Goal: Information Seeking & Learning: Learn about a topic

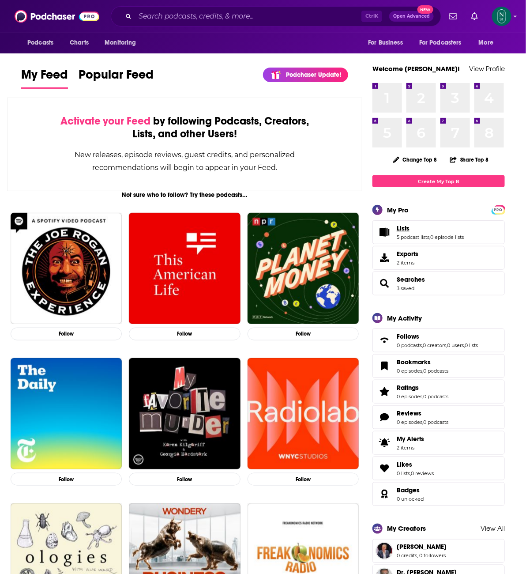
click at [404, 229] on span "Lists" at bounding box center [403, 228] width 13 height 8
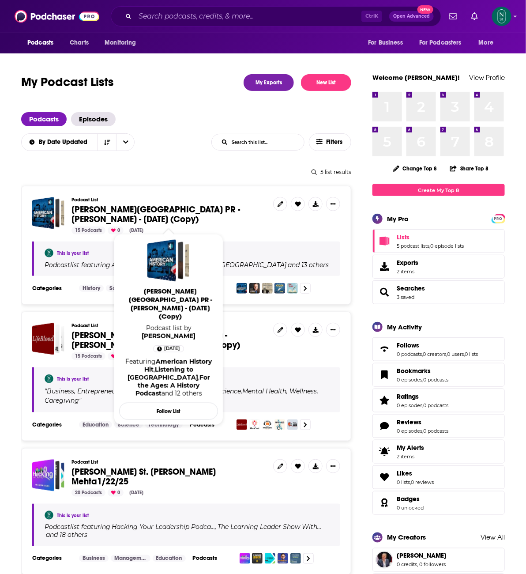
click at [185, 212] on span "[PERSON_NAME][GEOGRAPHIC_DATA] PR - [PERSON_NAME] - [DATE] (Copy)" at bounding box center [155, 214] width 169 height 21
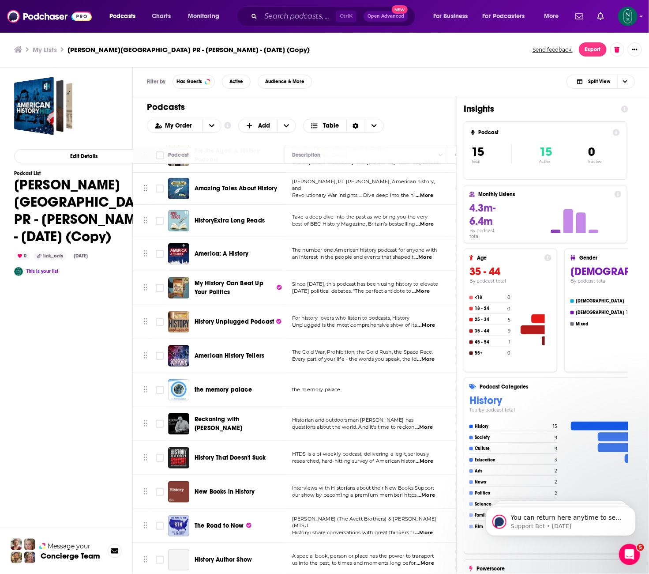
scroll to position [108, 0]
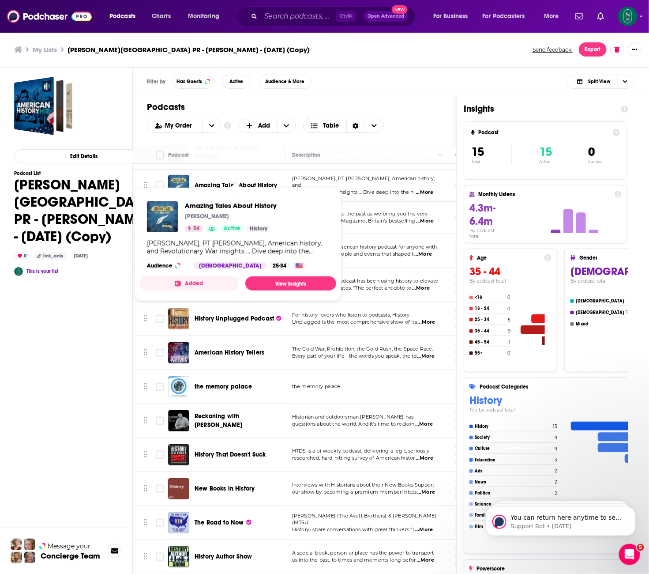
click at [257, 181] on span "Amazing Tales About History" at bounding box center [236, 185] width 83 height 8
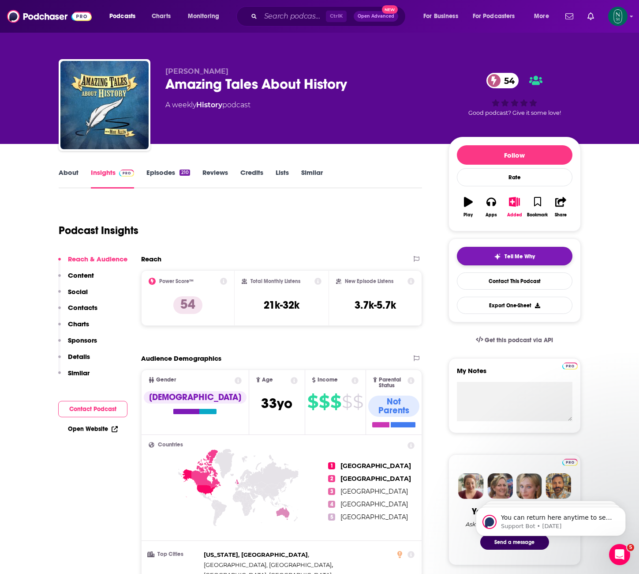
click at [525, 255] on button "Tell Me Why" at bounding box center [515, 256] width 116 height 19
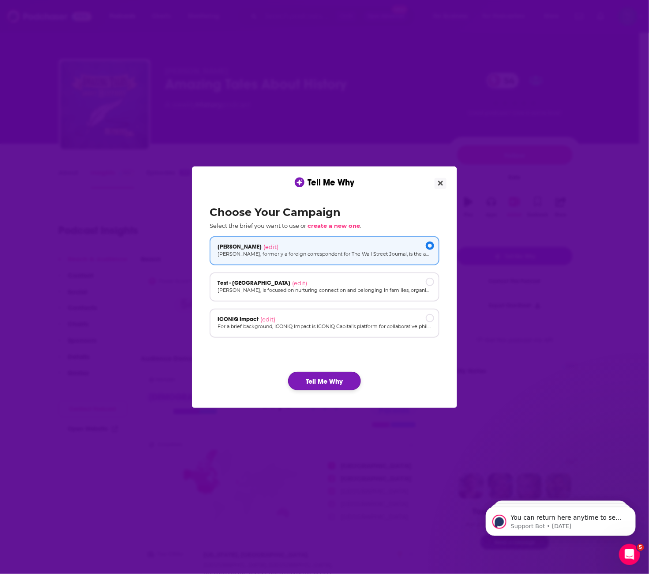
click at [341, 380] on button "Tell Me Why" at bounding box center [324, 381] width 73 height 19
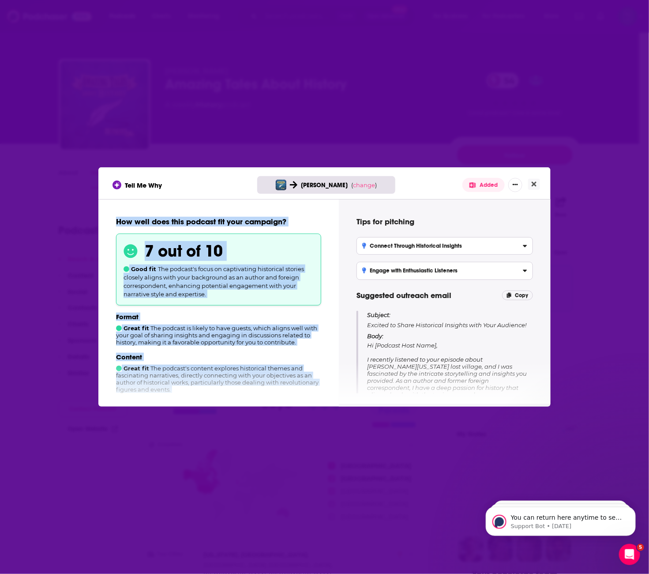
scroll to position [159, 0]
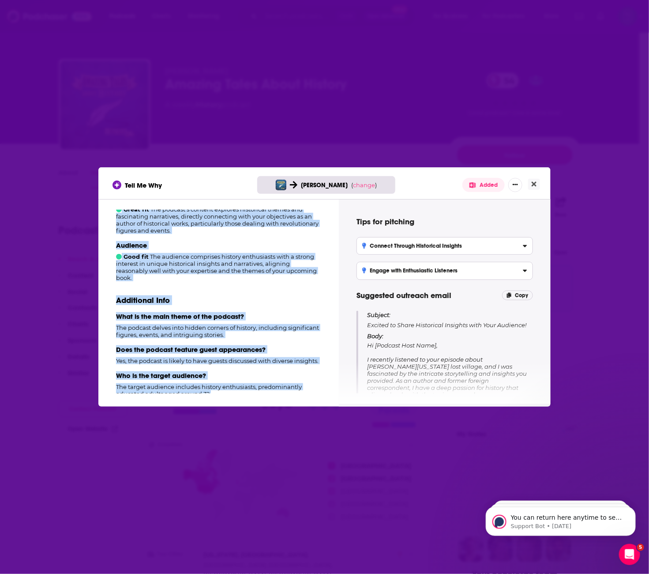
drag, startPoint x: 115, startPoint y: 218, endPoint x: 327, endPoint y: 414, distance: 288.5
click at [327, 414] on div "Tell Me Why Scott Miller ( change ) Added How well does this podcast fit your c…" at bounding box center [324, 287] width 649 height 574
copy div "How well does this podcast fit your campaign? 7 out of 10 Good fit The podcast'…"
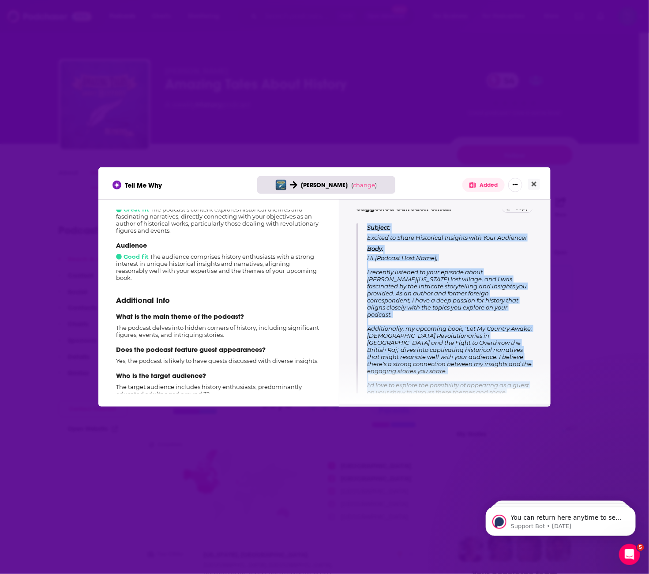
scroll to position [127, 0]
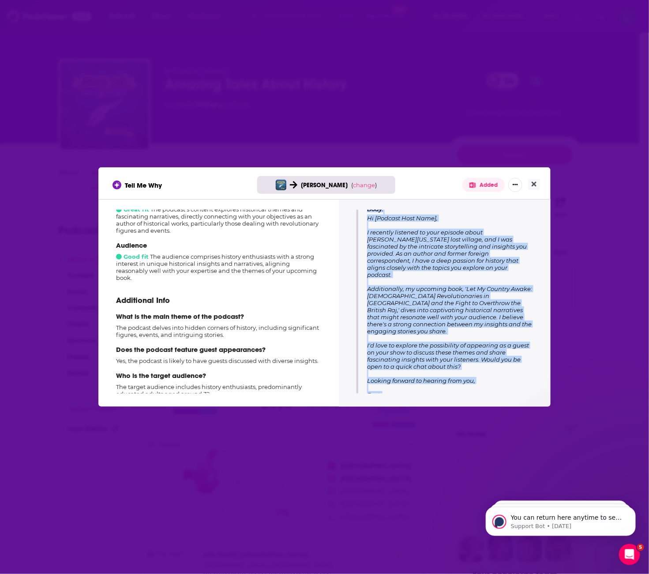
drag, startPoint x: 367, startPoint y: 313, endPoint x: 543, endPoint y: 449, distance: 222.3
click at [525, 449] on div "Tell Me Why Scott Miller ( change ) Added How well does this podcast fit your c…" at bounding box center [324, 287] width 649 height 574
copy div "Subject: Excited to Share Historical Insights with Your Audience! Body: Hi [Pod…"
click at [525, 187] on icon "Close" at bounding box center [534, 183] width 5 height 7
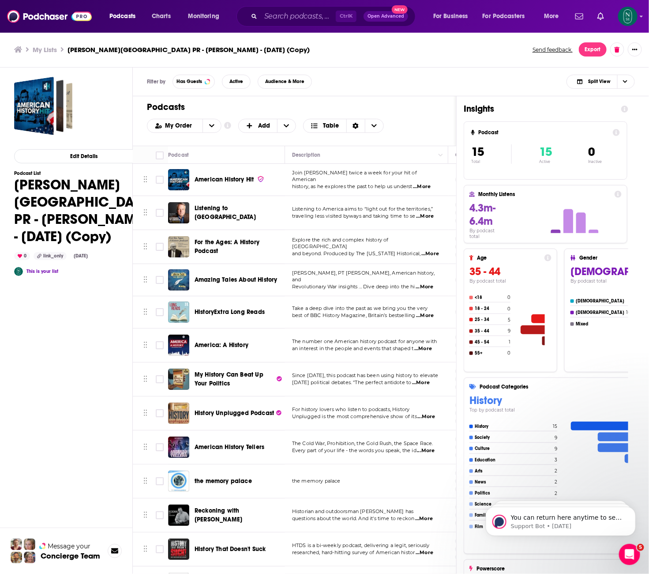
click at [253, 311] on span "HistoryExtra Long Reads" at bounding box center [230, 312] width 70 height 8
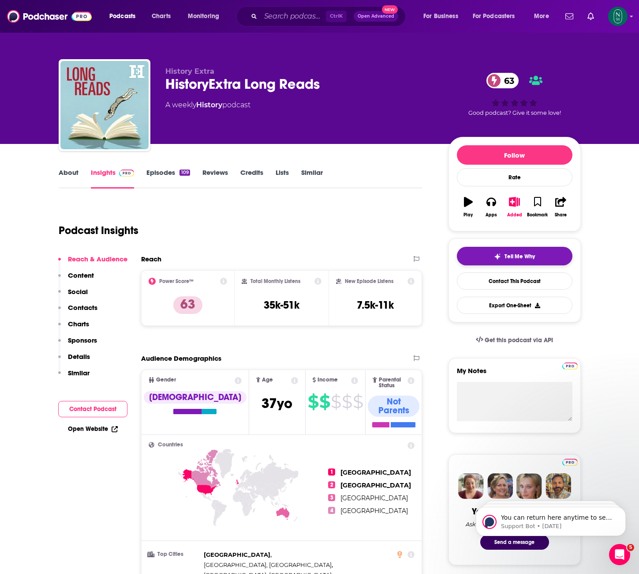
click at [519, 258] on span "Tell Me Why" at bounding box center [520, 256] width 30 height 7
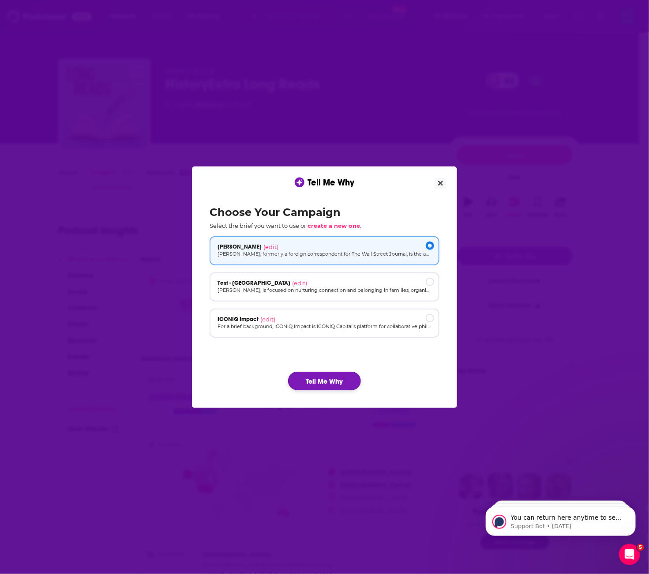
click at [332, 380] on button "Tell Me Why" at bounding box center [324, 381] width 73 height 19
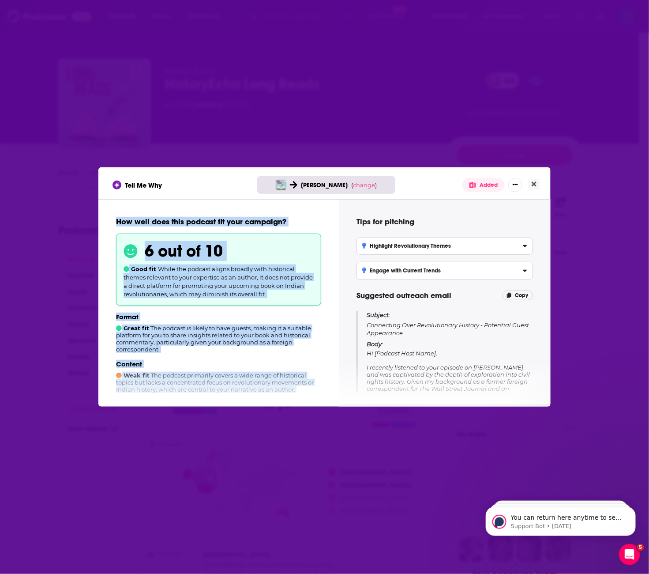
scroll to position [172, 0]
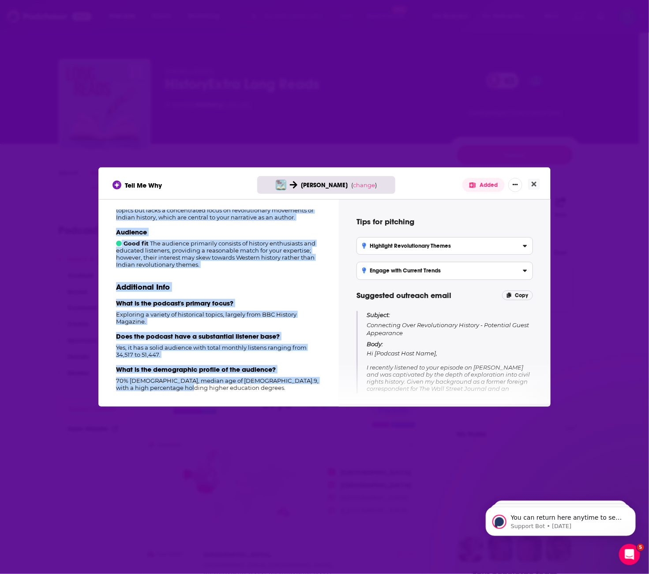
drag, startPoint x: 155, startPoint y: 234, endPoint x: 290, endPoint y: 462, distance: 265.1
click at [290, 462] on div "Tell Me Why Scott Miller ( change ) Added How well does this podcast fit your c…" at bounding box center [324, 287] width 649 height 574
copy div "How well does this podcast fit your campaign? 6 out of 10 Good fit While the po…"
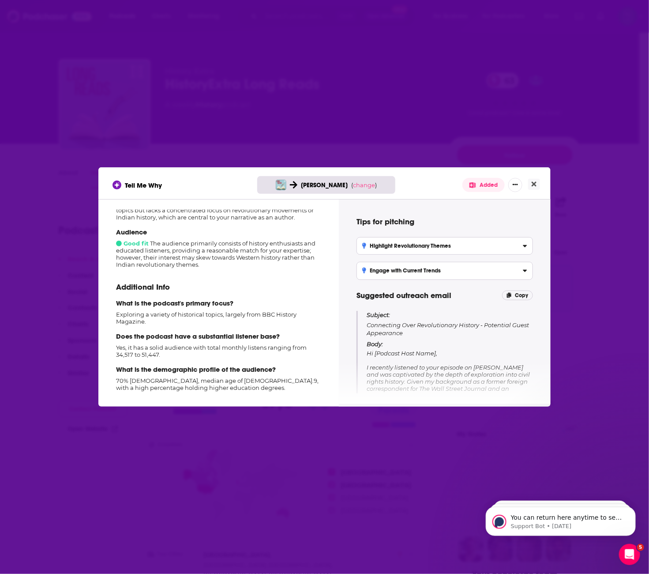
click at [364, 312] on div "Subject: Connecting Over Revolutionary History - Potential Guest Appearance Bod…" at bounding box center [445, 408] width 176 height 194
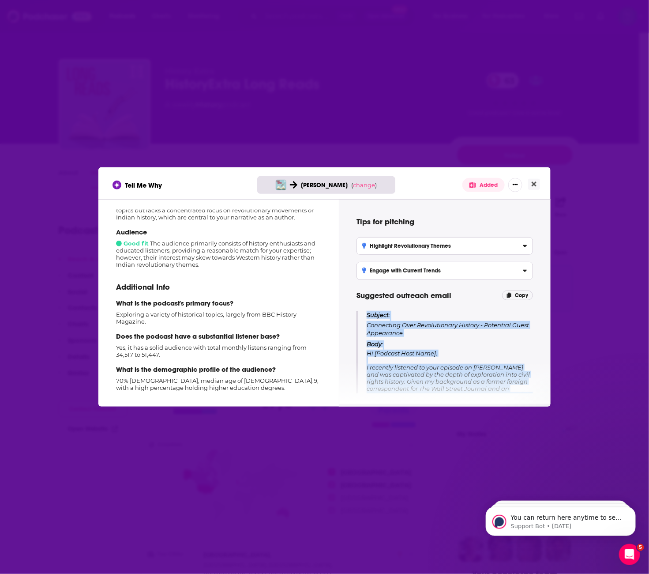
scroll to position [102, 0]
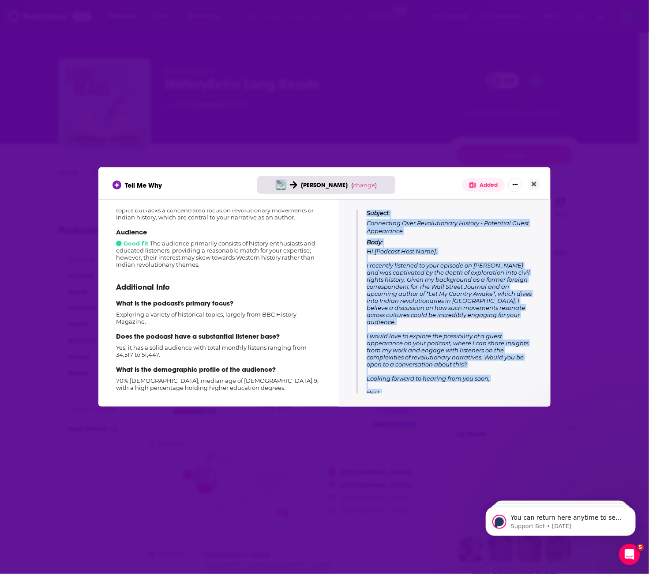
drag, startPoint x: 367, startPoint y: 314, endPoint x: 425, endPoint y: 391, distance: 96.5
click at [425, 391] on div "Tips for pitching Highlight Revolutionary Themes Emphasize your upcoming book's…" at bounding box center [444, 302] width 191 height 184
copy div "Subject: Connecting Over Revolutionary History - Potential Guest Appearance Bod…"
click at [525, 183] on icon "Close" at bounding box center [534, 183] width 5 height 7
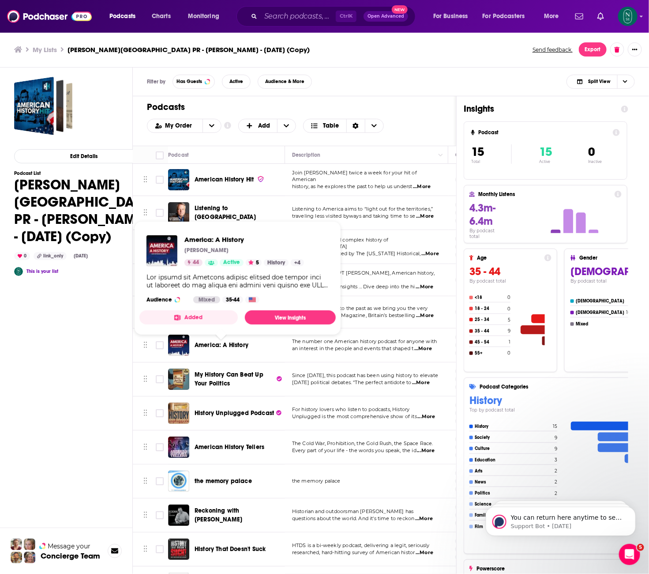
click at [232, 344] on span "America: A History" at bounding box center [222, 345] width 54 height 8
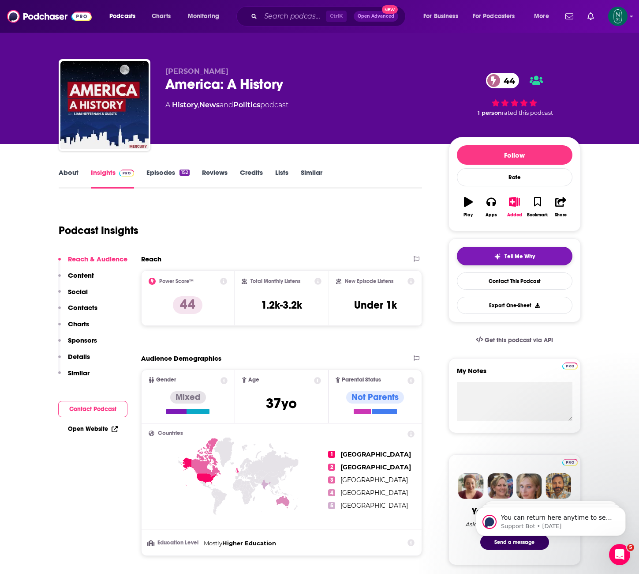
click at [516, 260] on div "Tell Me Why" at bounding box center [514, 256] width 41 height 7
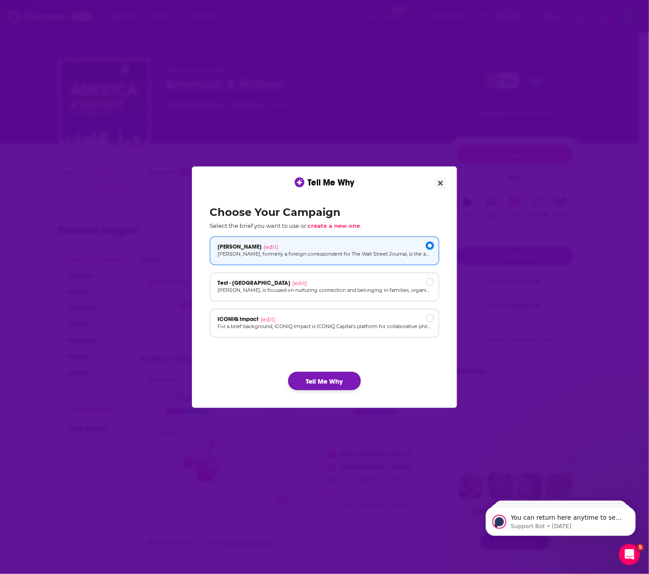
click at [327, 387] on button "Tell Me Why" at bounding box center [324, 381] width 73 height 19
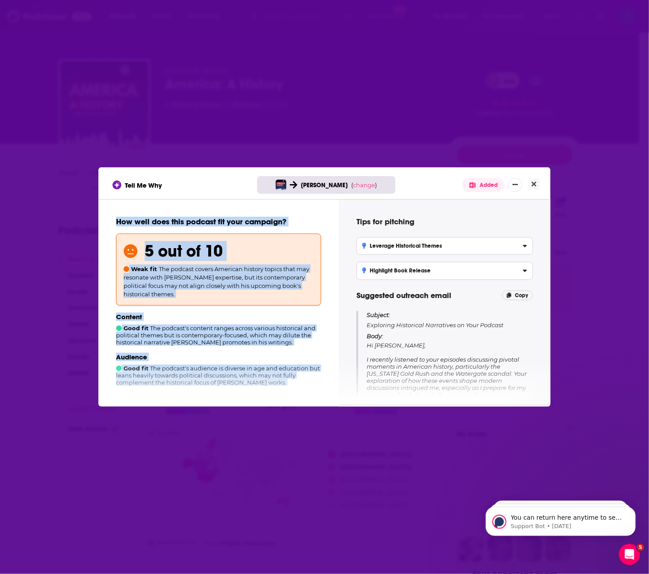
scroll to position [106, 0]
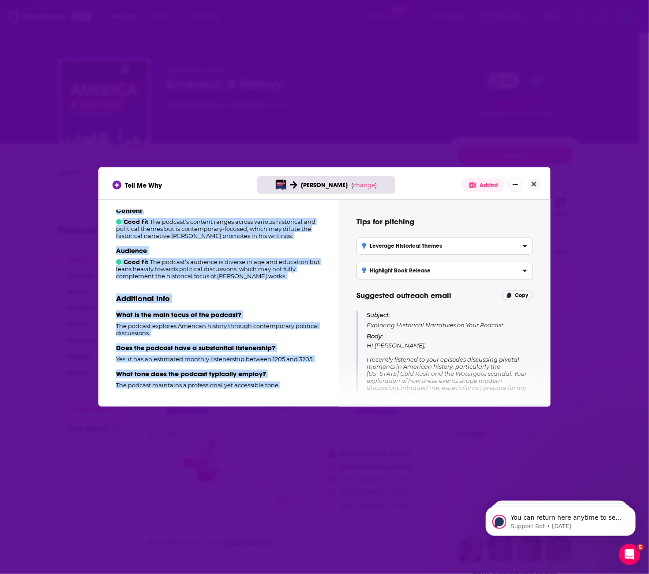
drag, startPoint x: 114, startPoint y: 220, endPoint x: 305, endPoint y: 398, distance: 260.7
click at [305, 398] on div "How well does this podcast fit your campaign? 5 out of 10 Weak fit The podcast …" at bounding box center [218, 301] width 240 height 205
copy div "How well does this podcast fit your campaign? 5 out of 10 Weak fit The podcast …"
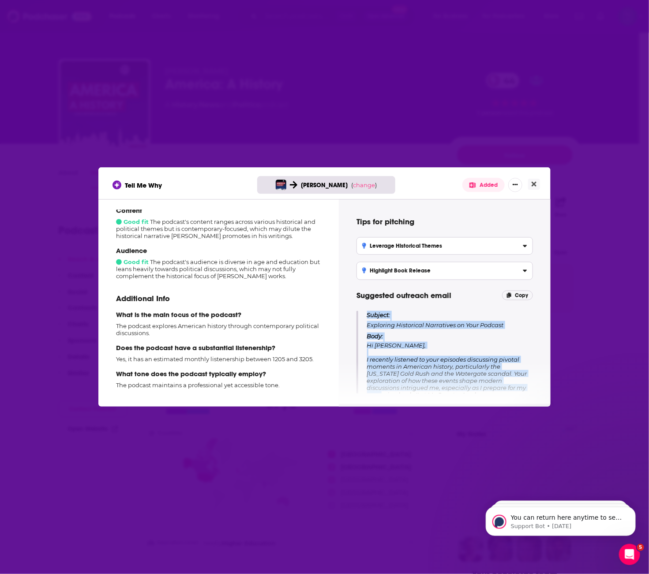
scroll to position [107, 0]
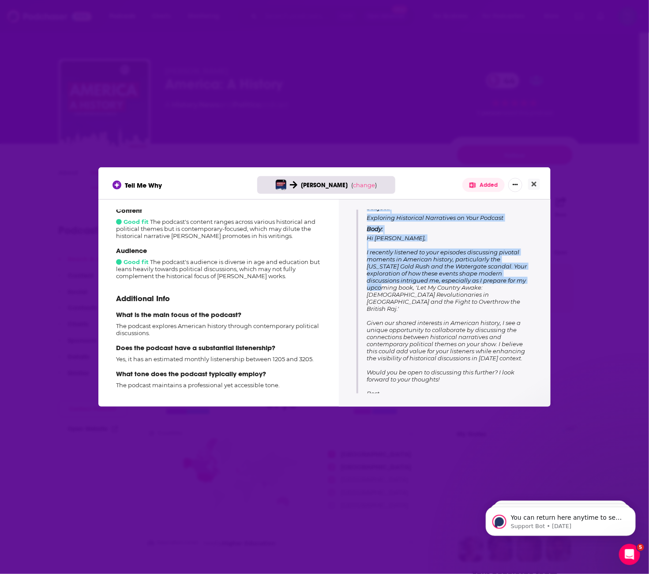
drag, startPoint x: 367, startPoint y: 315, endPoint x: 544, endPoint y: 464, distance: 231.2
click at [525, 464] on div "Tell Me Why Scott Miller ( change ) Added How well does this podcast fit your c…" at bounding box center [324, 287] width 649 height 574
copy div "Subject: Exploring Historical Narratives on Your Podcast Body: Hi Liam Hefferna…"
click at [525, 189] on button "Close" at bounding box center [534, 184] width 12 height 11
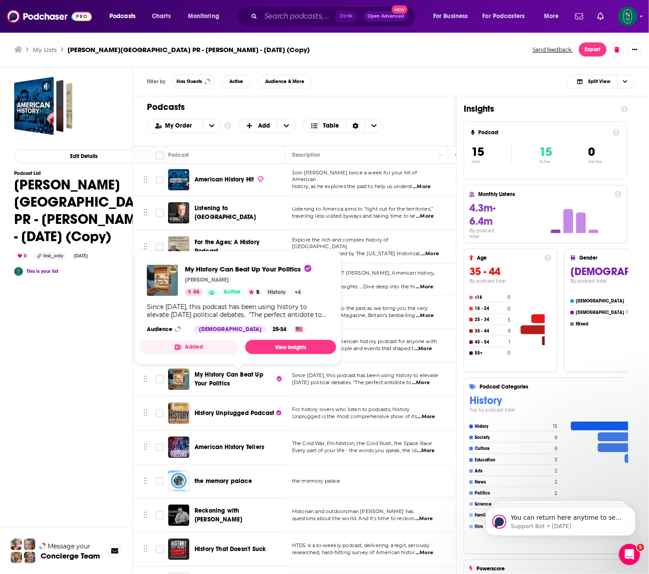
click at [222, 383] on span "My History Can Beat Up Your Politics" at bounding box center [229, 379] width 69 height 16
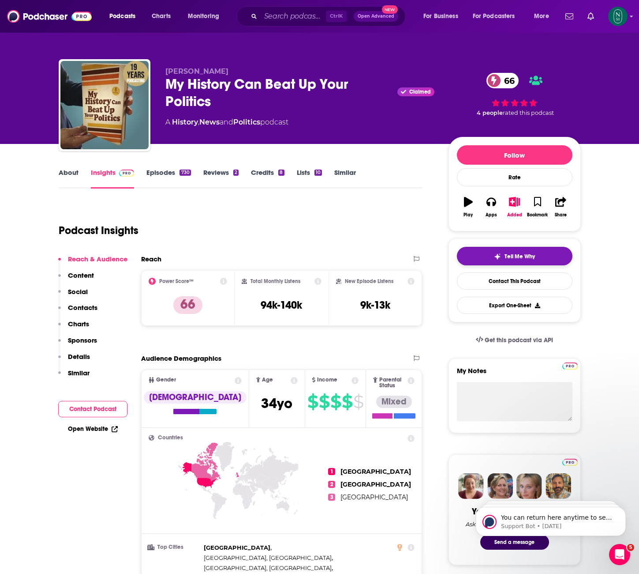
click at [525, 261] on button "Tell Me Why" at bounding box center [515, 256] width 116 height 19
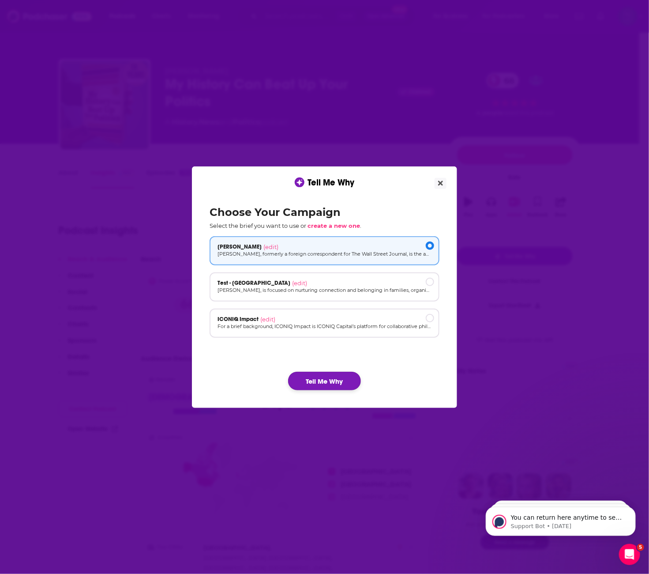
click at [308, 387] on button "Tell Me Why" at bounding box center [324, 381] width 73 height 19
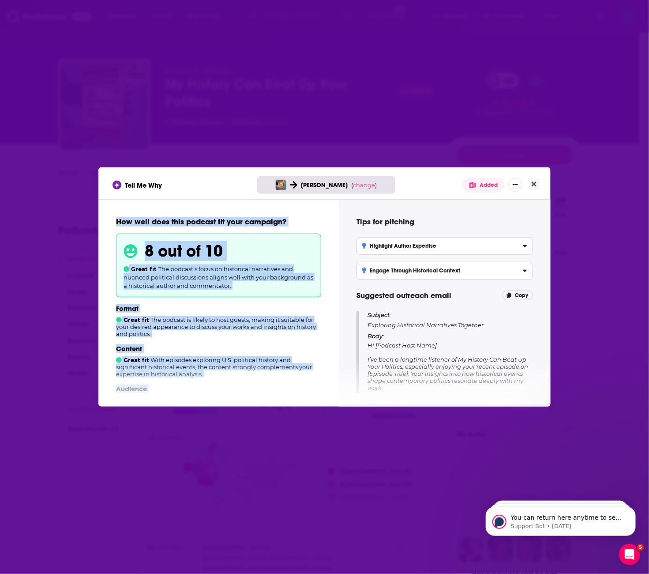
scroll to position [137, 0]
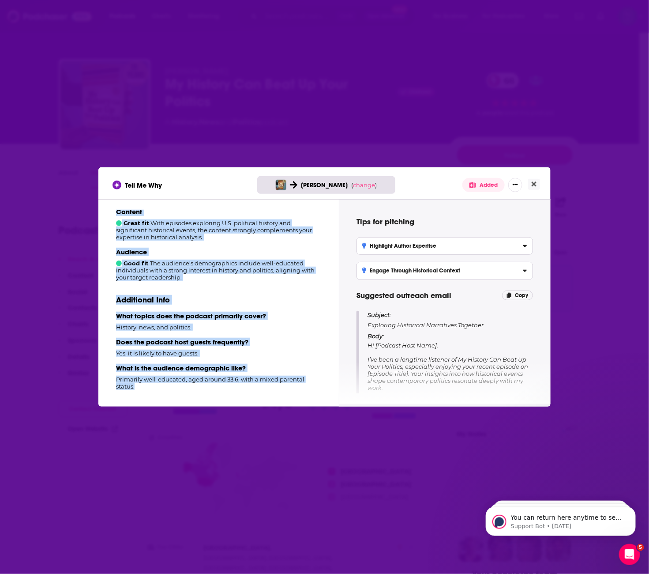
drag, startPoint x: 115, startPoint y: 218, endPoint x: 245, endPoint y: 427, distance: 245.6
click at [245, 427] on div "Tell Me Why Scott Miller ( change ) Added How well does this podcast fit your c…" at bounding box center [324, 287] width 649 height 574
copy div "How well does this podcast fit your campaign? 8 out of 10 Great fit The podcast…"
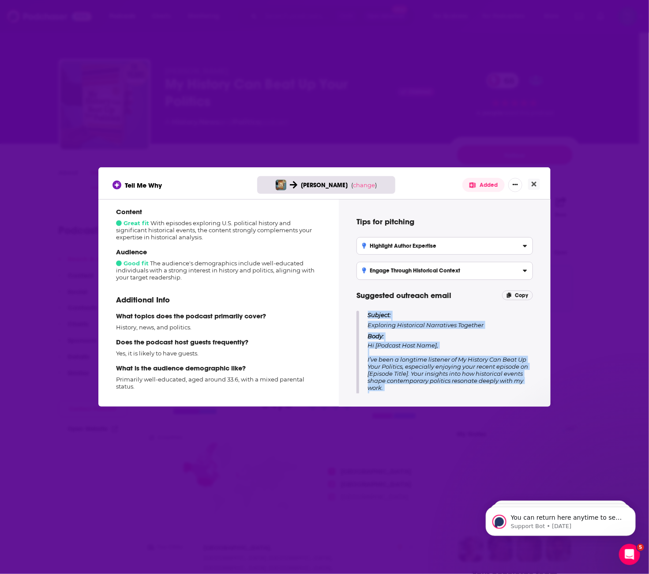
scroll to position [87, 0]
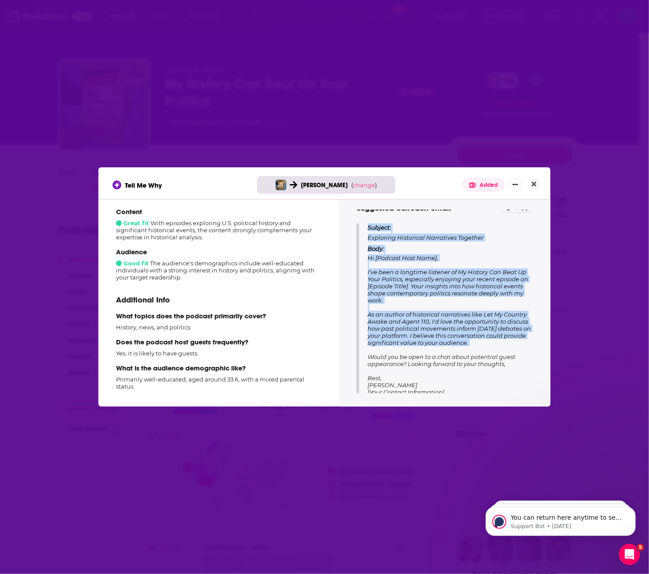
drag, startPoint x: 368, startPoint y: 315, endPoint x: 506, endPoint y: 474, distance: 210.5
click at [506, 474] on div "Tell Me Why Scott Miller ( change ) Added How well does this podcast fit your c…" at bounding box center [324, 287] width 649 height 574
copy div "Subject: Exploring Historical Narratives Together Body: Hi [Podcast Host Name],…"
drag, startPoint x: 530, startPoint y: 179, endPoint x: 522, endPoint y: 177, distance: 8.1
click at [525, 179] on button "Close" at bounding box center [534, 184] width 12 height 11
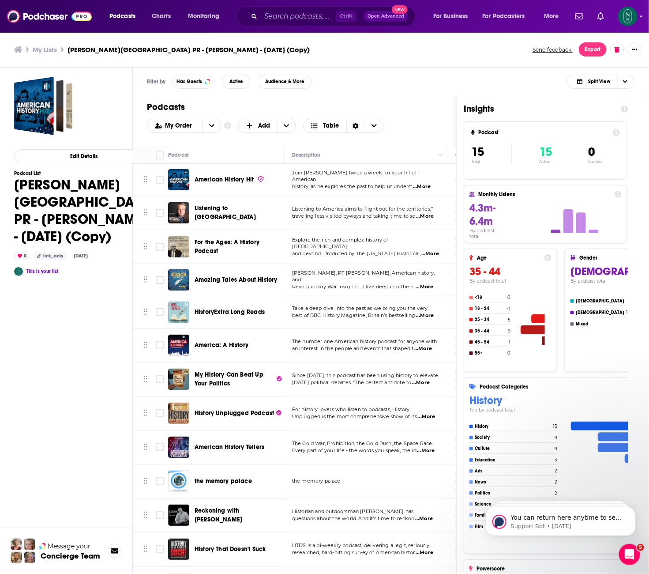
click at [204, 413] on span "History Unplugged Podcast" at bounding box center [234, 413] width 79 height 8
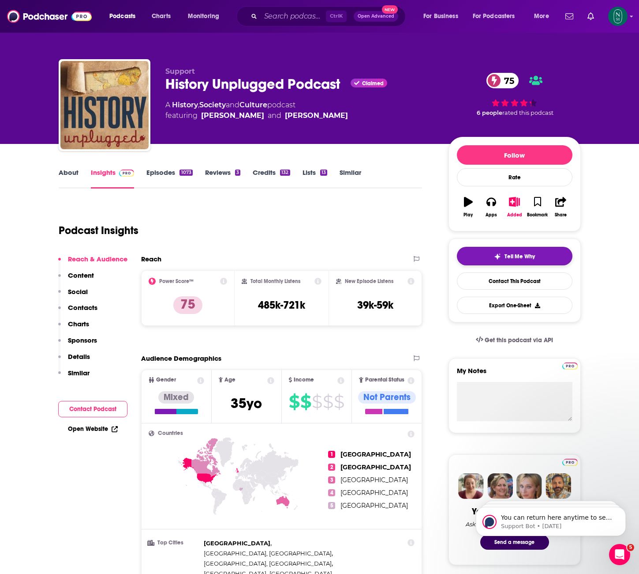
click at [501, 260] on img "button" at bounding box center [497, 256] width 7 height 7
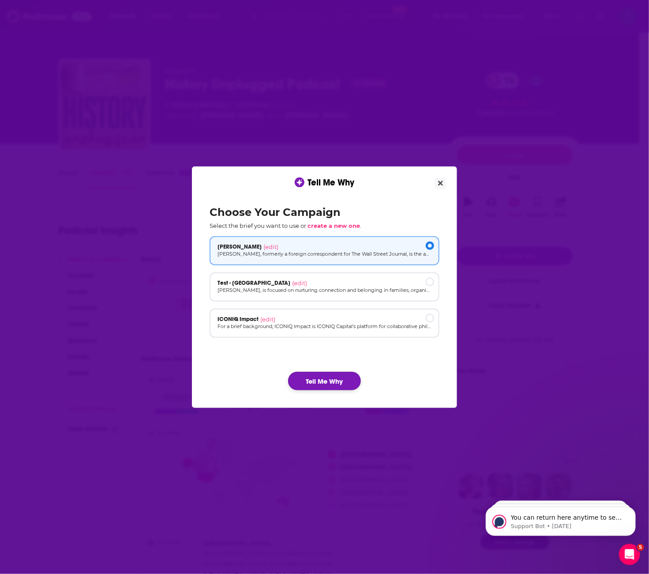
click at [330, 387] on button "Tell Me Why" at bounding box center [324, 381] width 73 height 19
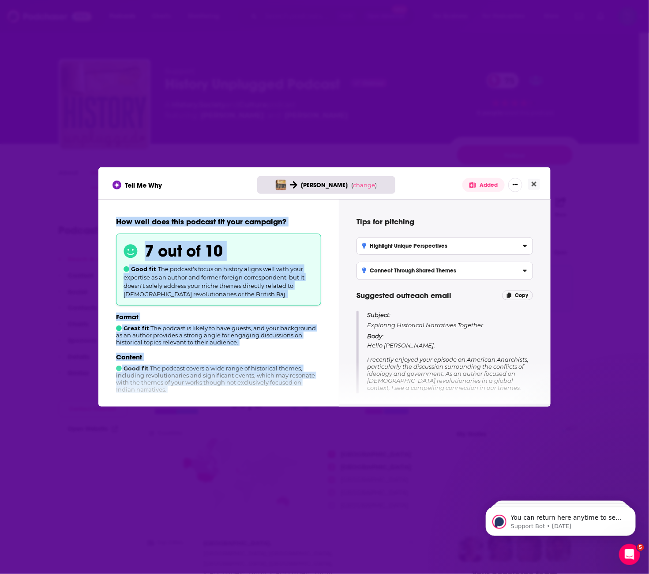
scroll to position [165, 0]
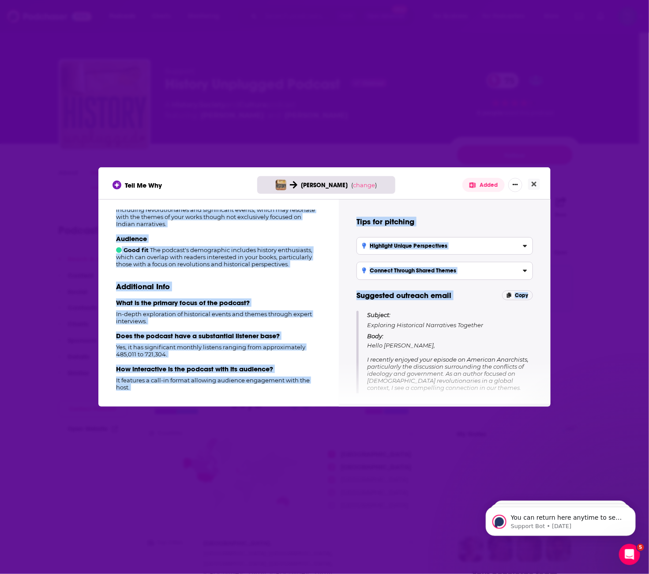
drag, startPoint x: 116, startPoint y: 221, endPoint x: 353, endPoint y: 489, distance: 357.6
click at [353, 489] on div "Tell Me Why Scott Miller ( change ) Added How well does this podcast fit your c…" at bounding box center [324, 287] width 649 height 574
copy div "How well does this podcast fit your campaign? 7 out of 10 Good fit The podcast'…"
drag, startPoint x: 361, startPoint y: 310, endPoint x: 364, endPoint y: 314, distance: 4.8
click at [361, 310] on div "Tips for pitching Highlight Unique Perspectives Leverage your unique insights i…" at bounding box center [444, 302] width 191 height 184
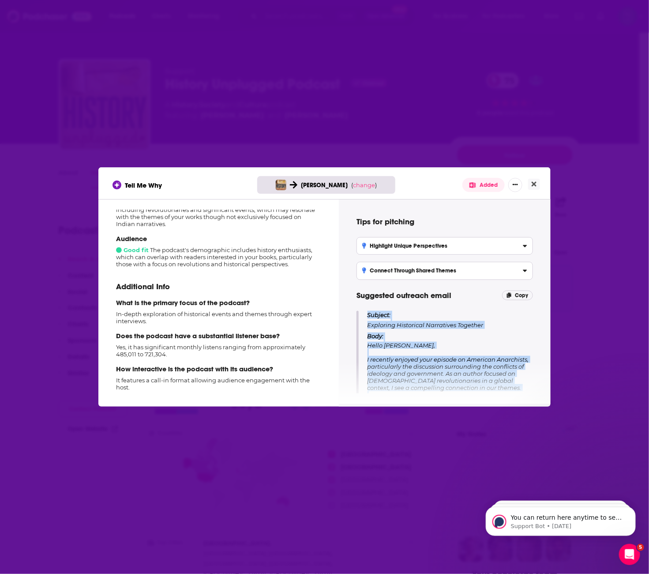
scroll to position [94, 0]
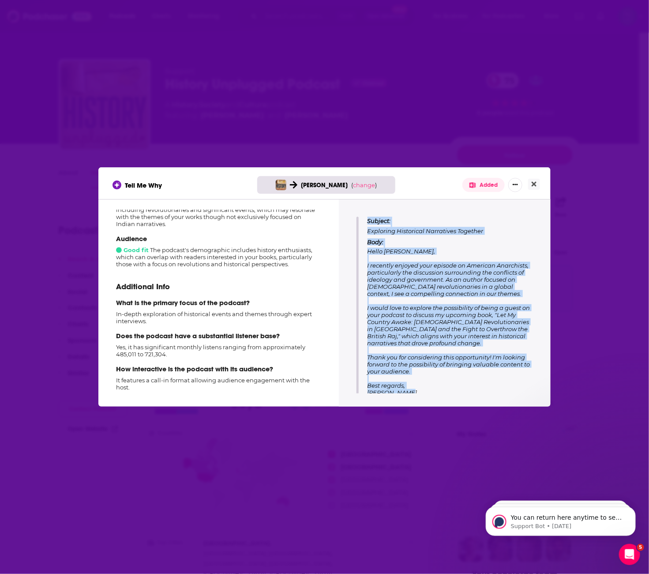
drag, startPoint x: 368, startPoint y: 315, endPoint x: 578, endPoint y: 447, distance: 247.6
click at [525, 447] on div "Tell Me Why Scott Miller ( change ) Added How well does this podcast fit your c…" at bounding box center [324, 287] width 649 height 574
copy div "Subject: Exploring Historical Narratives Together Body: Hello Scott, I recently…"
drag, startPoint x: 536, startPoint y: 184, endPoint x: 486, endPoint y: 178, distance: 50.7
click at [525, 184] on icon "Close" at bounding box center [534, 183] width 5 height 7
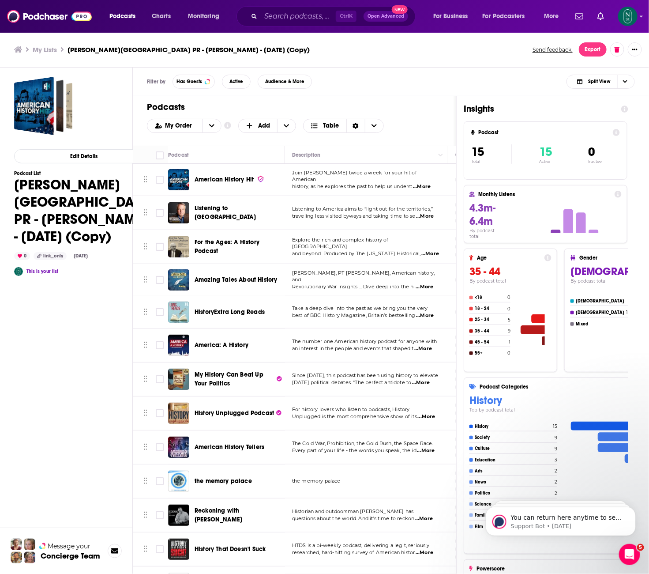
click at [241, 449] on span "American History Tellers" at bounding box center [230, 447] width 70 height 8
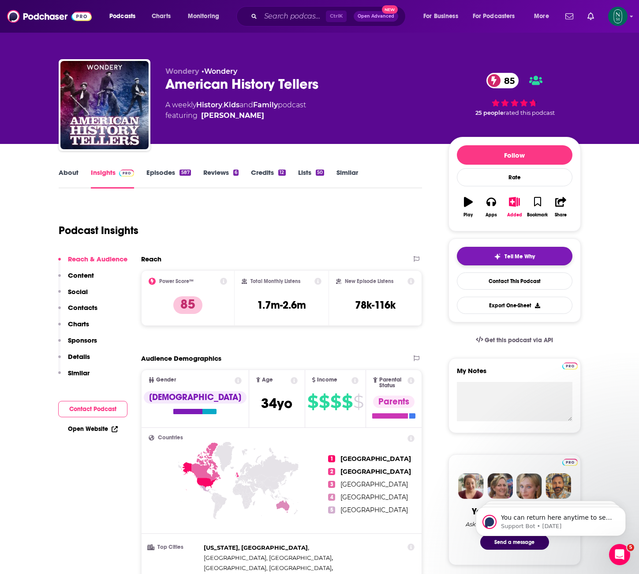
click at [525, 261] on button "Tell Me Why" at bounding box center [515, 256] width 116 height 19
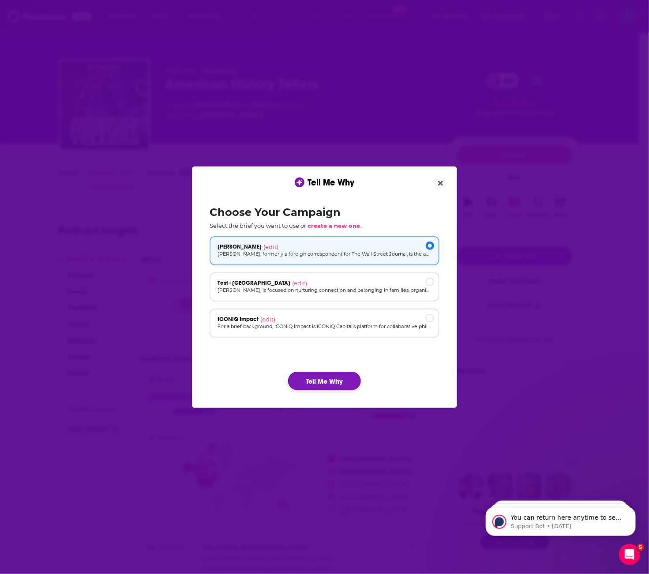
click at [345, 381] on button "Tell Me Why" at bounding box center [324, 381] width 73 height 19
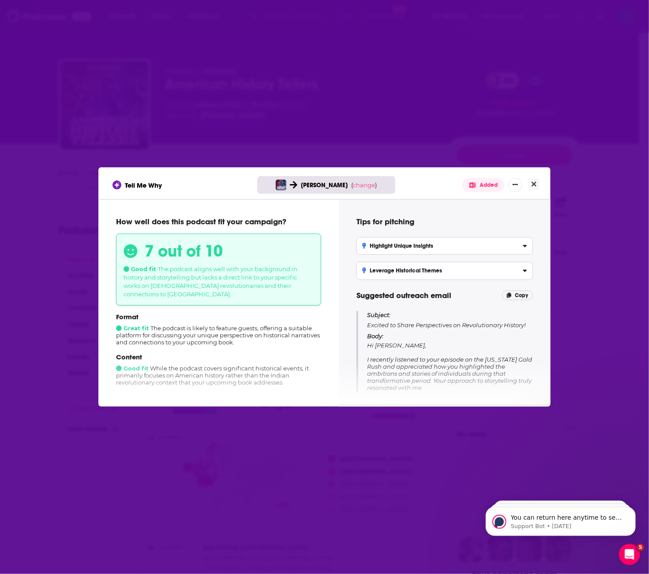
click at [115, 218] on div "How well does this podcast fit your campaign? 7 out of 10 Good fit The podcast …" at bounding box center [218, 302] width 219 height 184
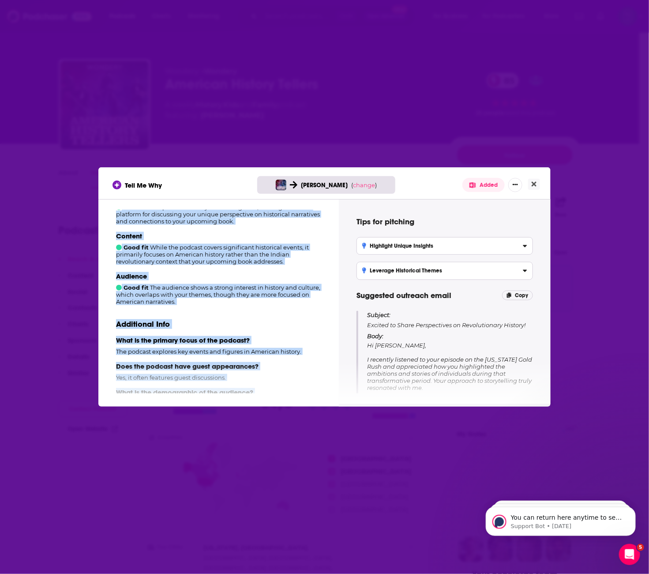
scroll to position [130, 0]
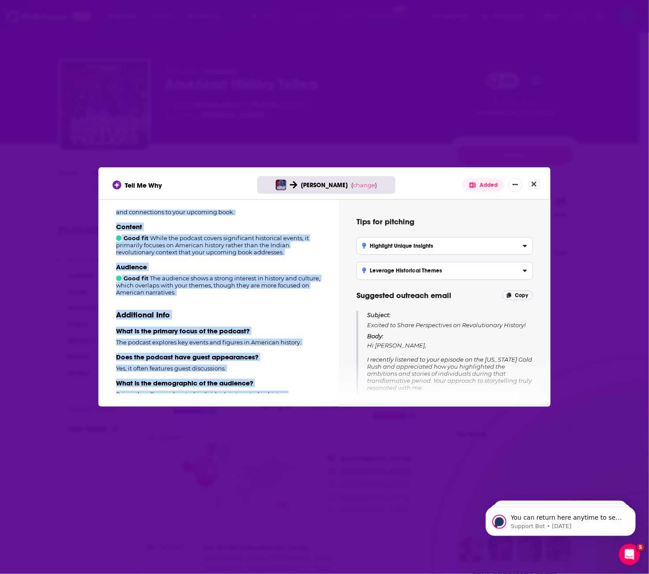
drag, startPoint x: 115, startPoint y: 221, endPoint x: 321, endPoint y: 450, distance: 307.4
click at [321, 450] on div "Tell Me Why Scott Miller ( change ) Added How well does this podcast fit your c…" at bounding box center [324, 287] width 649 height 574
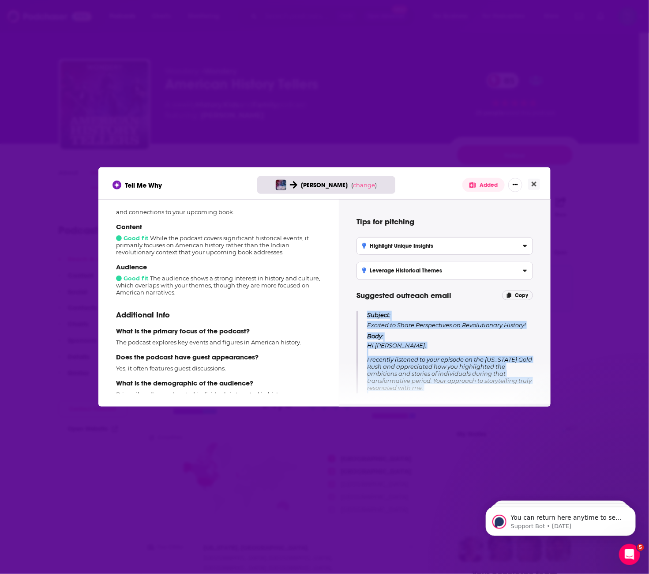
scroll to position [101, 0]
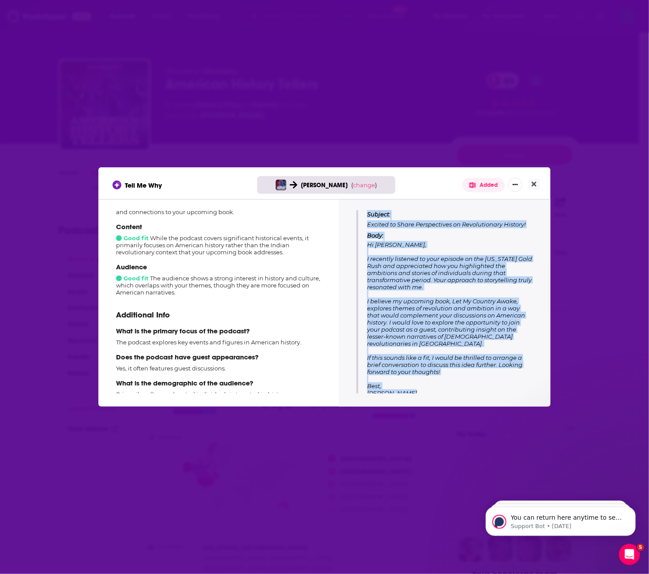
drag, startPoint x: 367, startPoint y: 314, endPoint x: 547, endPoint y: 464, distance: 234.3
click at [525, 464] on div "Tell Me Why Scott Miller ( change ) Added How well does this podcast fit your c…" at bounding box center [324, 287] width 649 height 574
click at [525, 181] on icon "Close" at bounding box center [534, 183] width 5 height 7
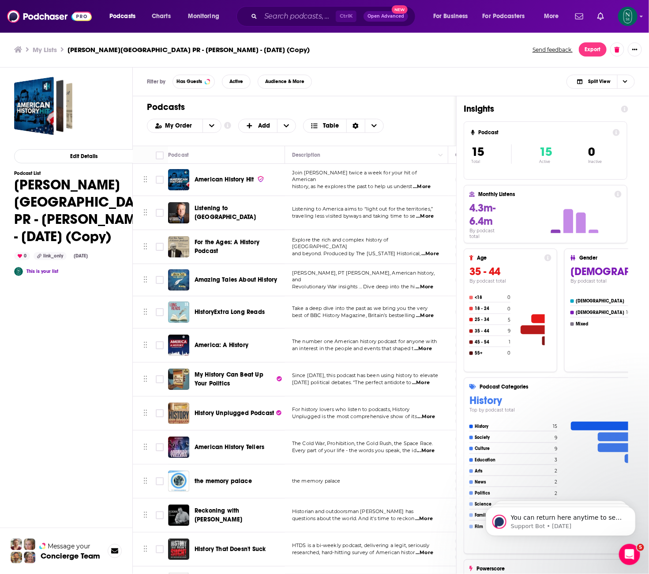
click at [237, 484] on span "the memory palace" at bounding box center [223, 481] width 57 height 8
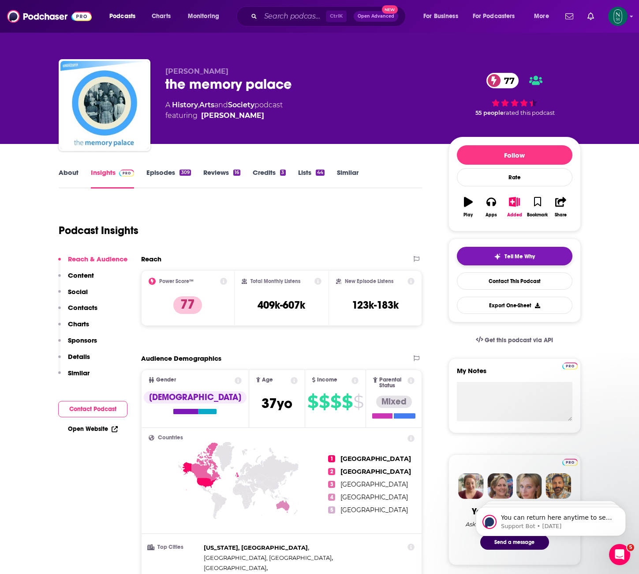
click at [525, 256] on button "Tell Me Why" at bounding box center [515, 256] width 116 height 19
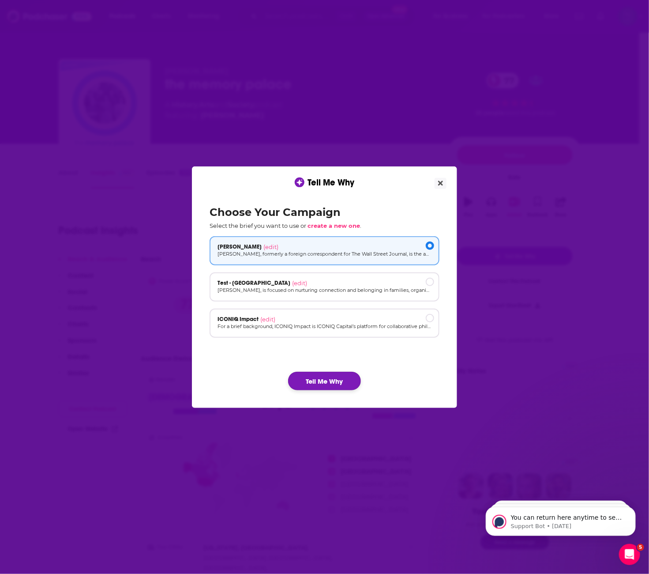
click at [347, 381] on button "Tell Me Why" at bounding box center [324, 381] width 73 height 19
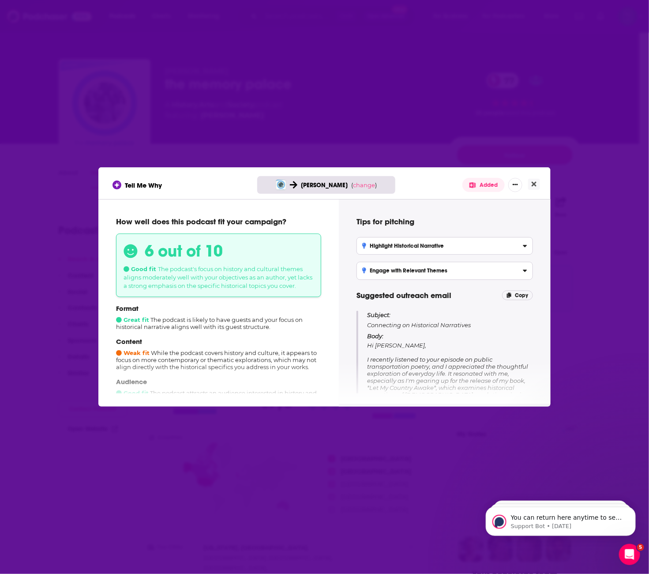
click at [116, 218] on p "How well does this podcast fit your campaign?" at bounding box center [218, 222] width 205 height 10
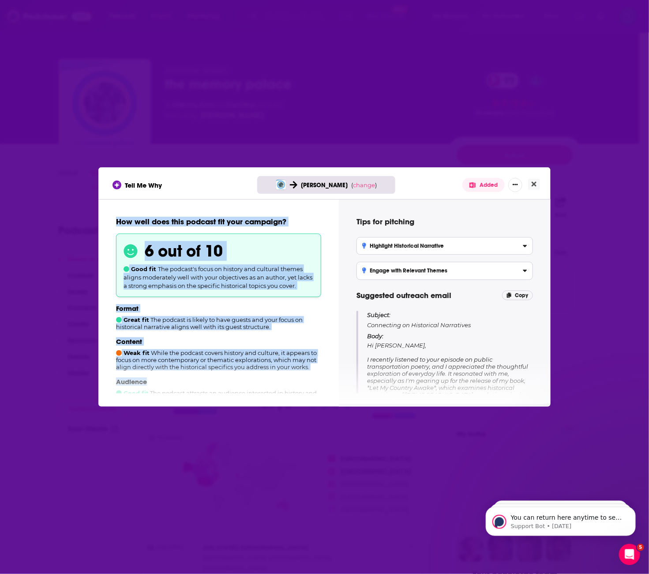
scroll to position [124, 0]
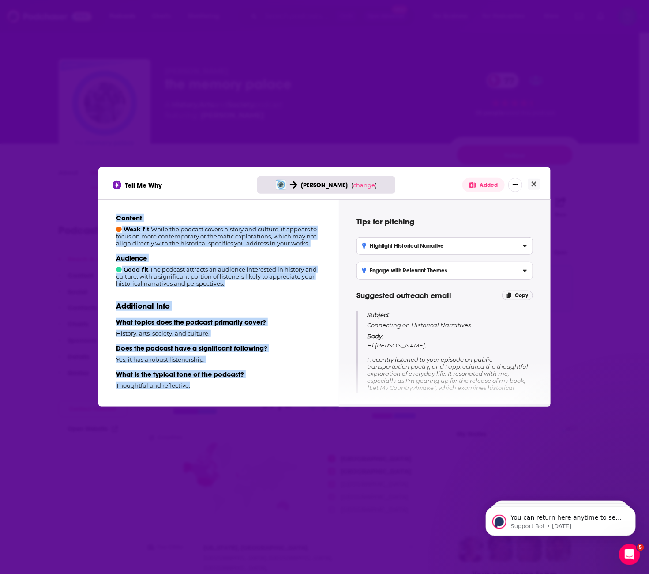
drag, startPoint x: 116, startPoint y: 218, endPoint x: 297, endPoint y: 464, distance: 304.5
click at [297, 464] on div "Tell Me Why Scott Miller ( change ) Added How well does this podcast fit your c…" at bounding box center [324, 287] width 649 height 574
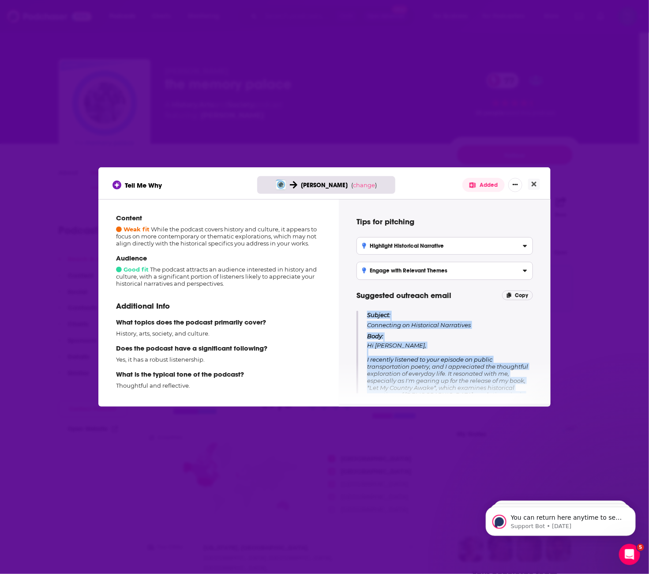
scroll to position [94, 0]
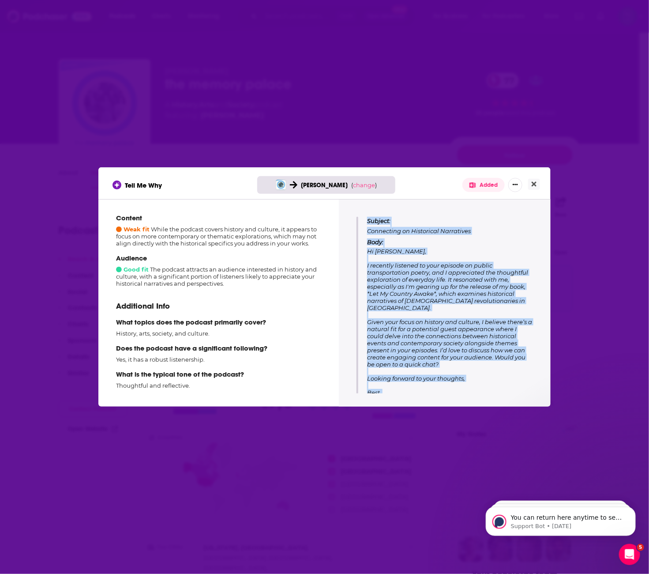
drag, startPoint x: 367, startPoint y: 315, endPoint x: 533, endPoint y: 483, distance: 235.6
click at [525, 483] on div "Tell Me Why Scott Miller ( change ) Added How well does this podcast fit your c…" at bounding box center [324, 287] width 649 height 574
click at [525, 181] on icon "Close" at bounding box center [534, 183] width 5 height 7
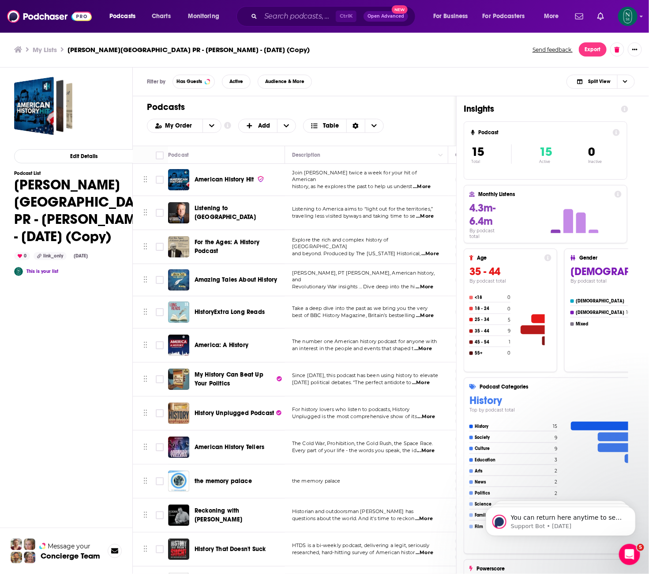
click at [218, 518] on span "Reckoning with [PERSON_NAME]" at bounding box center [219, 515] width 48 height 16
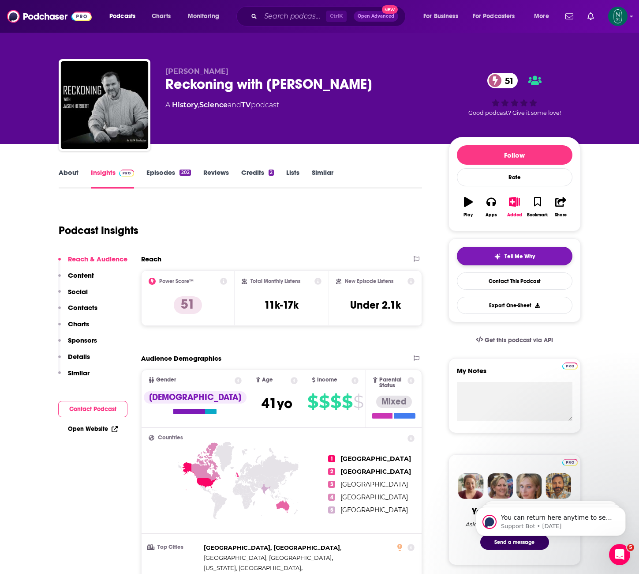
click at [510, 256] on span "Tell Me Why" at bounding box center [520, 256] width 30 height 7
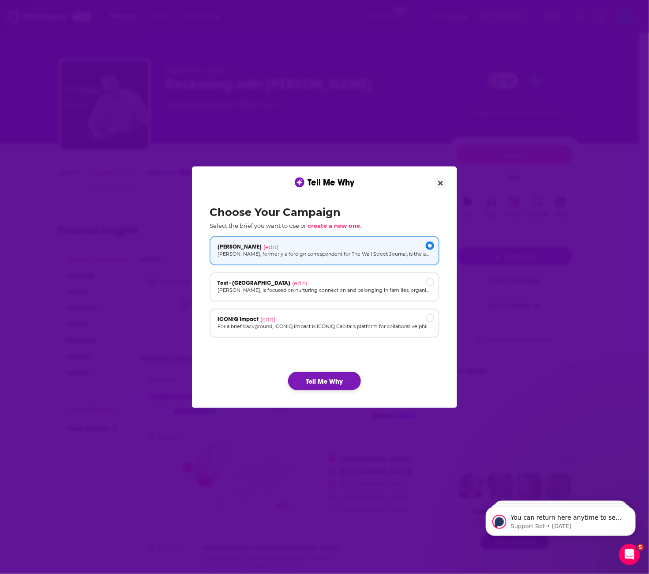
click at [334, 385] on button "Tell Me Why" at bounding box center [324, 381] width 73 height 19
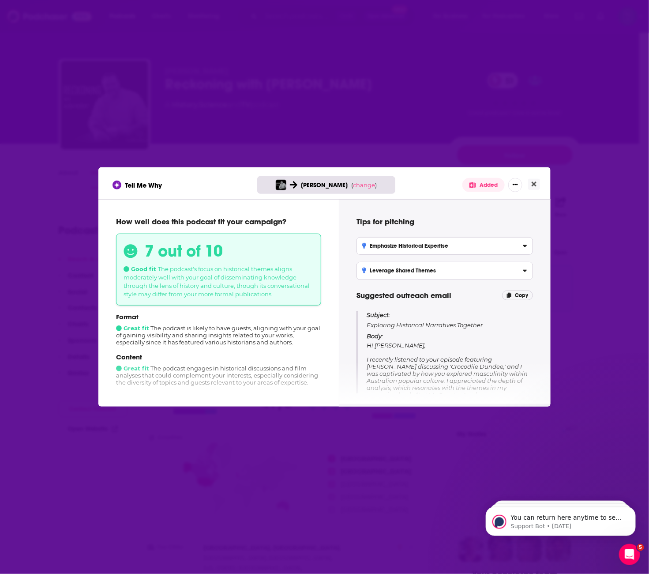
click at [114, 218] on div "How well does this podcast fit your campaign? 7 out of 10 Good fit The podcast'…" at bounding box center [218, 302] width 219 height 184
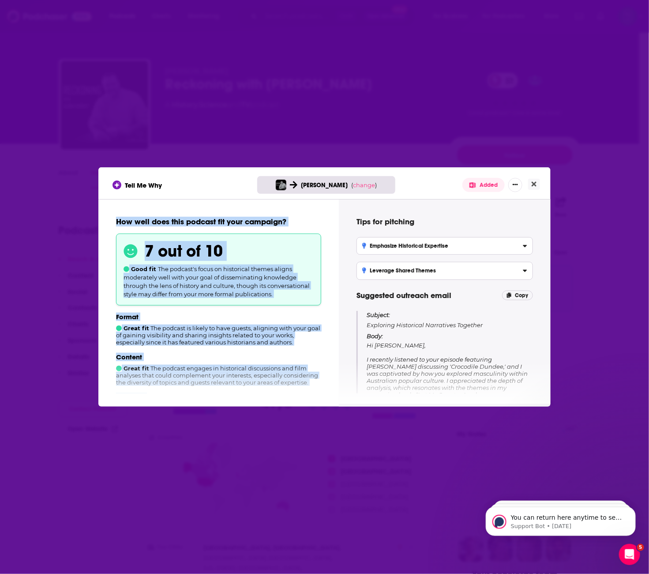
scroll to position [146, 0]
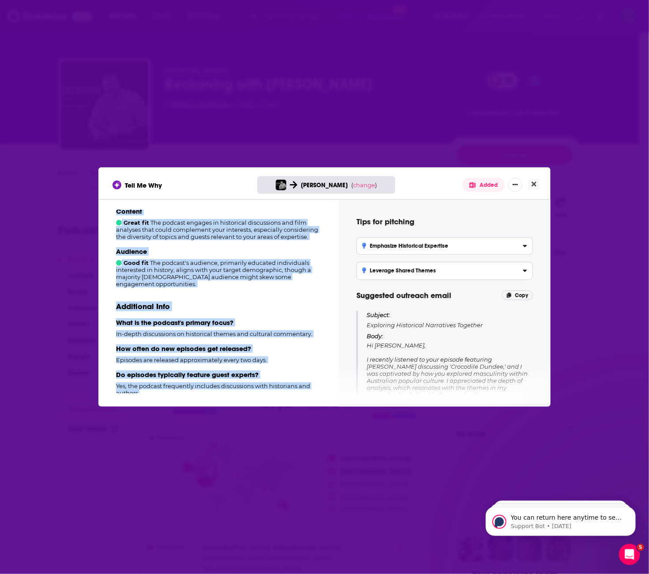
drag, startPoint x: 116, startPoint y: 221, endPoint x: 248, endPoint y: 435, distance: 251.0
click at [248, 435] on div "Tell Me Why Scott Miller ( change ) Added How well does this podcast fit your c…" at bounding box center [324, 287] width 649 height 574
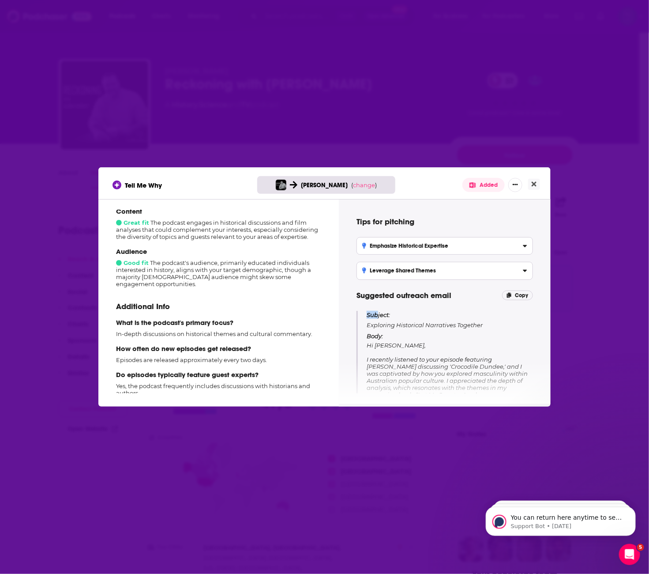
drag, startPoint x: 366, startPoint y: 314, endPoint x: 376, endPoint y: 314, distance: 10.6
click at [376, 314] on div "Subject: Exploring Historical Narratives Together Body: Hi Jason, I recently li…" at bounding box center [445, 414] width 176 height 207
click at [368, 314] on span "Subject:" at bounding box center [378, 315] width 23 height 8
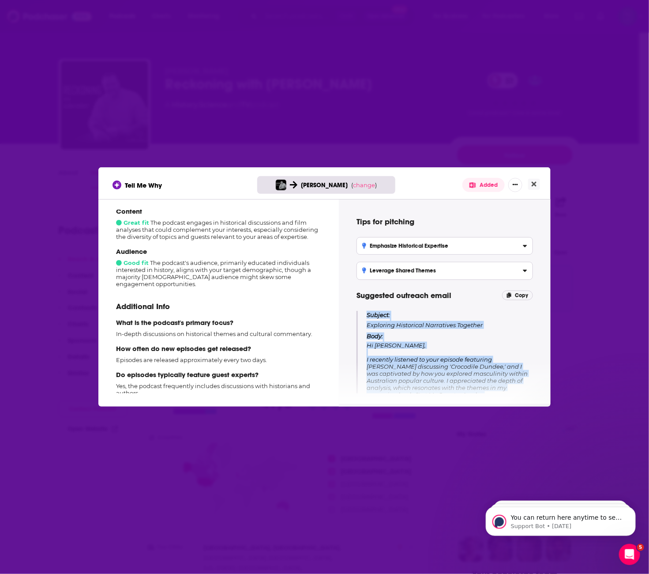
scroll to position [114, 0]
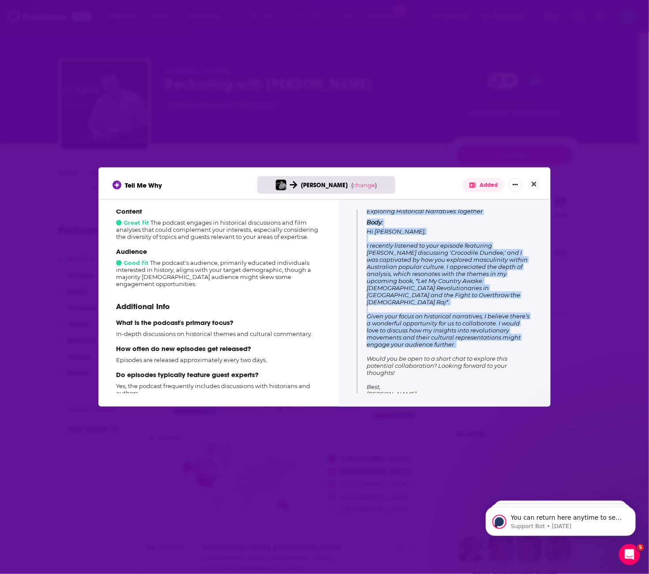
drag, startPoint x: 368, startPoint y: 314, endPoint x: 510, endPoint y: 448, distance: 195.1
click at [510, 448] on div "Tell Me Why Scott Miller ( change ) Added How well does this podcast fit your c…" at bounding box center [324, 287] width 649 height 574
click at [525, 182] on icon "Close" at bounding box center [534, 183] width 5 height 7
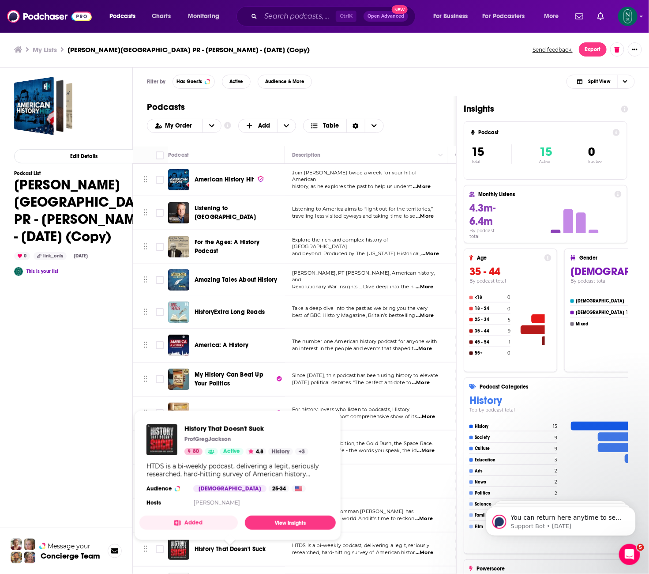
click at [242, 545] on div "History That Doesn't Suck" at bounding box center [241, 548] width 92 height 21
click at [244, 552] on span "History That Doesn't Suck" at bounding box center [230, 549] width 71 height 8
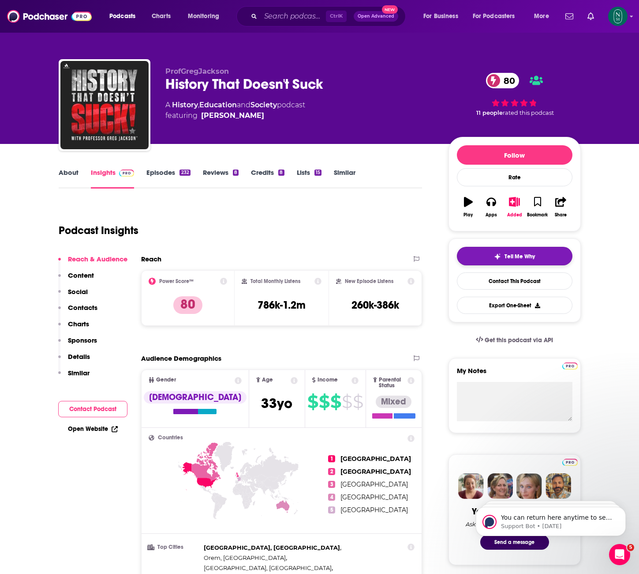
click at [497, 259] on img "button" at bounding box center [497, 256] width 7 height 7
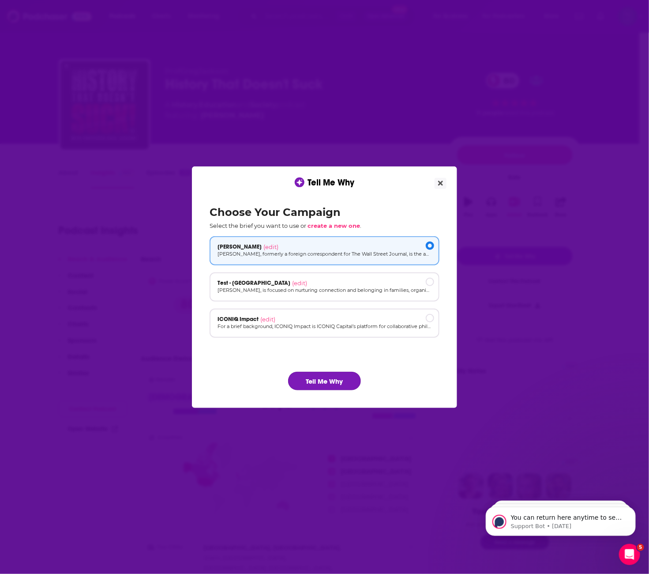
click at [334, 382] on button "Tell Me Why" at bounding box center [324, 381] width 73 height 19
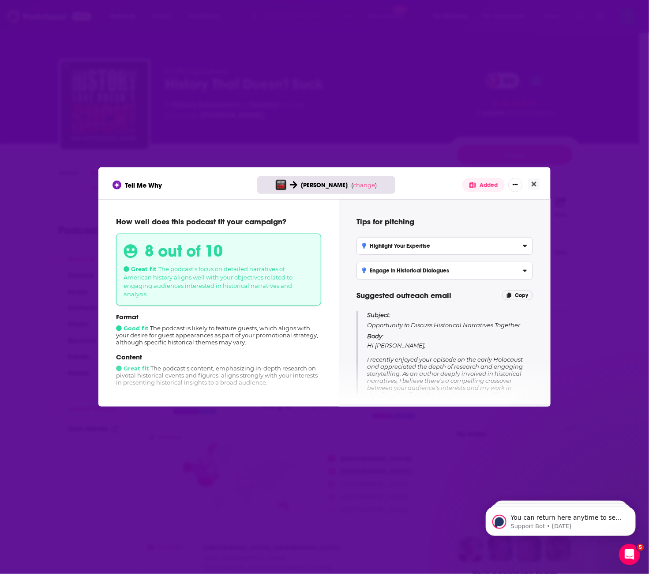
click at [116, 219] on p "How well does this podcast fit your campaign?" at bounding box center [218, 222] width 205 height 10
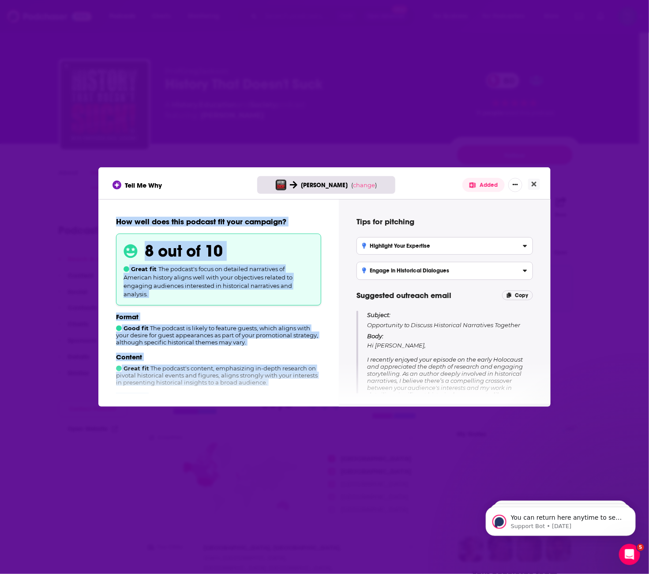
scroll to position [152, 0]
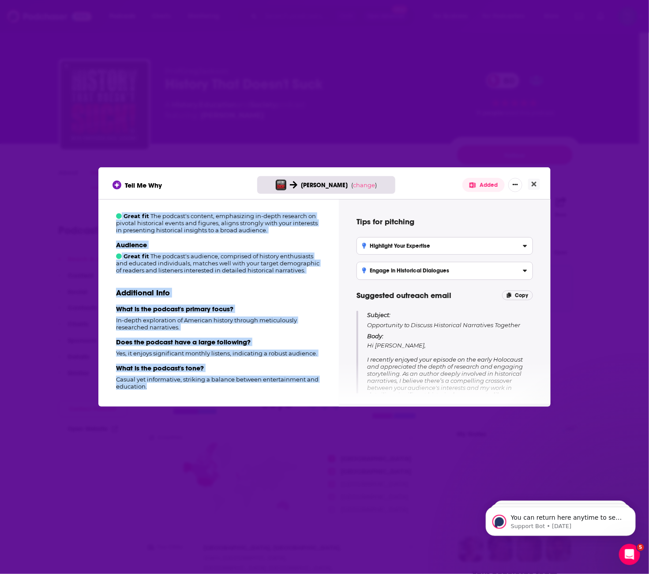
drag, startPoint x: 117, startPoint y: 221, endPoint x: 294, endPoint y: 457, distance: 295.3
click at [294, 457] on div "Tell Me Why Scott Miller ( change ) Added How well does this podcast fit your c…" at bounding box center [324, 287] width 649 height 574
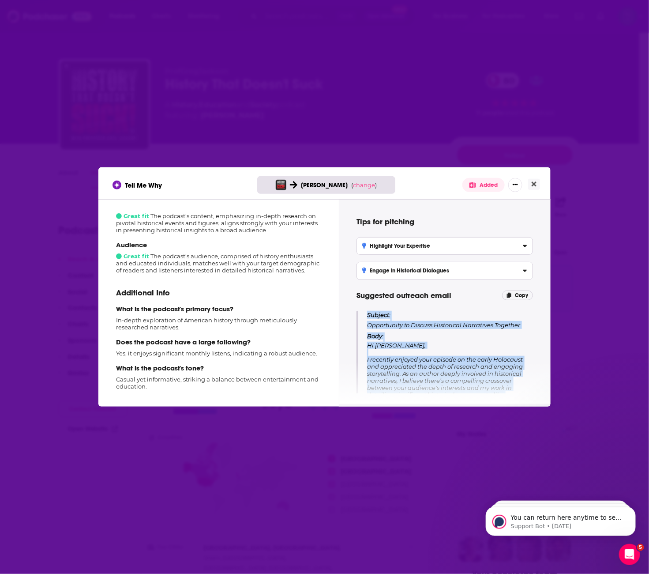
scroll to position [94, 0]
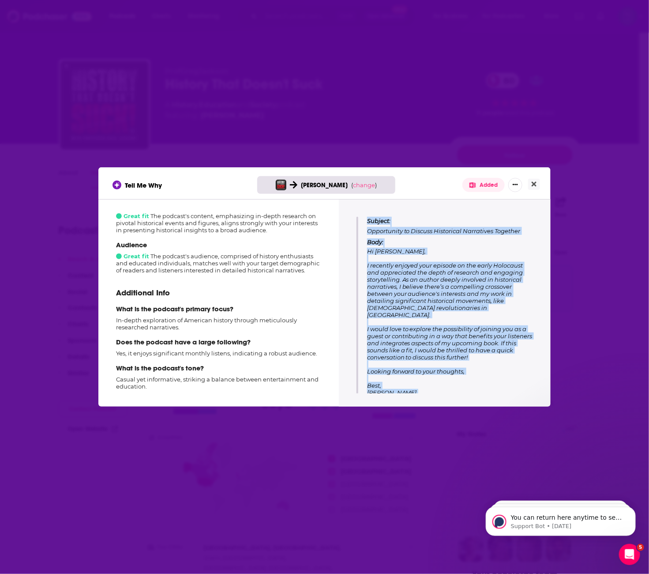
drag, startPoint x: 368, startPoint y: 312, endPoint x: 531, endPoint y: 404, distance: 186.7
click at [525, 404] on div "Tips for pitching Highlight Your Expertise Emphasize your historical knowledge …" at bounding box center [445, 301] width 212 height 205
drag, startPoint x: 539, startPoint y: 186, endPoint x: 489, endPoint y: 155, distance: 58.6
click at [525, 186] on button "Close" at bounding box center [534, 184] width 12 height 11
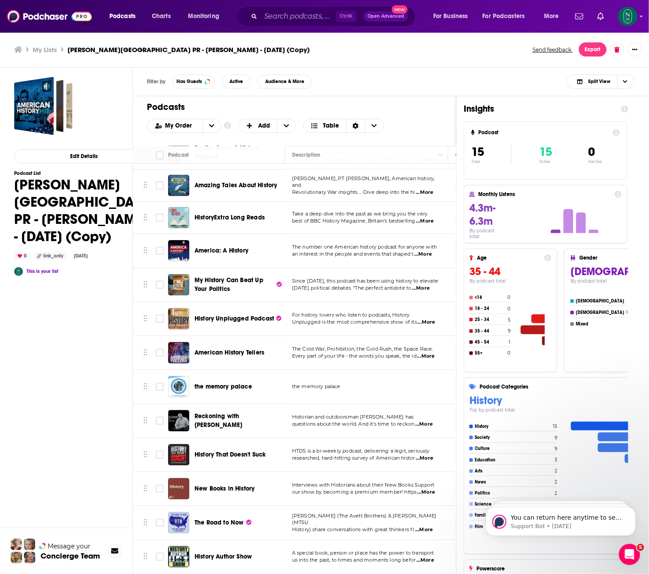
scroll to position [108, 0]
click at [220, 484] on span "New Books in History" at bounding box center [225, 488] width 60 height 8
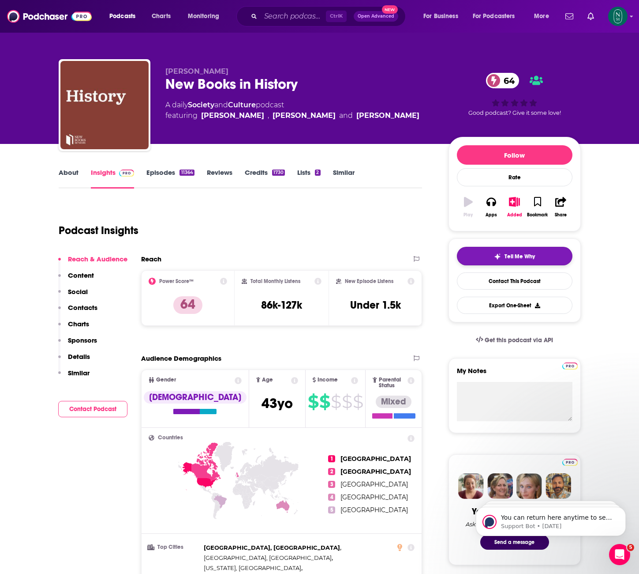
click at [477, 263] on button "Tell Me Why" at bounding box center [515, 256] width 116 height 19
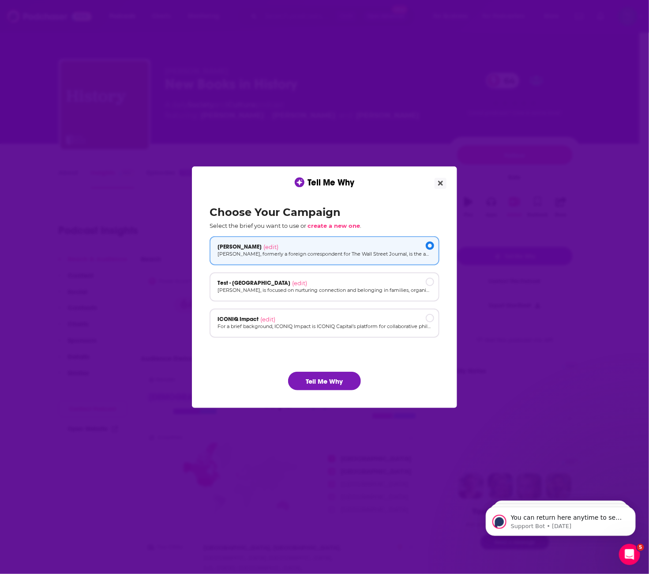
click at [342, 380] on button "Tell Me Why" at bounding box center [324, 381] width 73 height 19
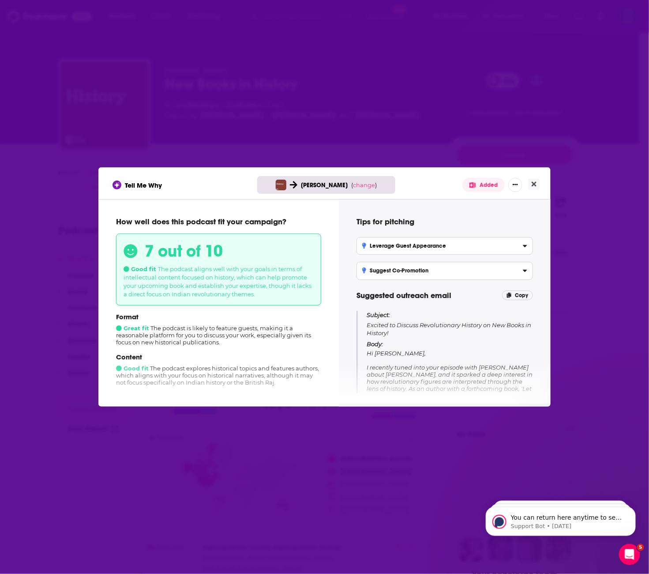
click at [118, 219] on p "How well does this podcast fit your campaign?" at bounding box center [218, 222] width 205 height 10
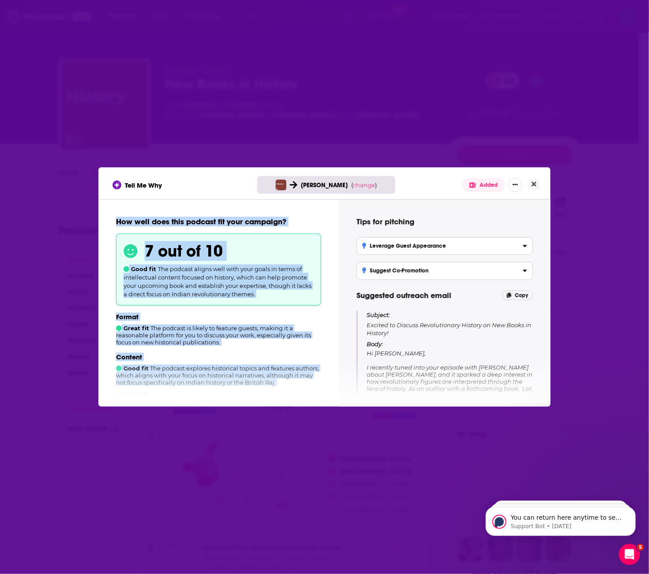
scroll to position [152, 0]
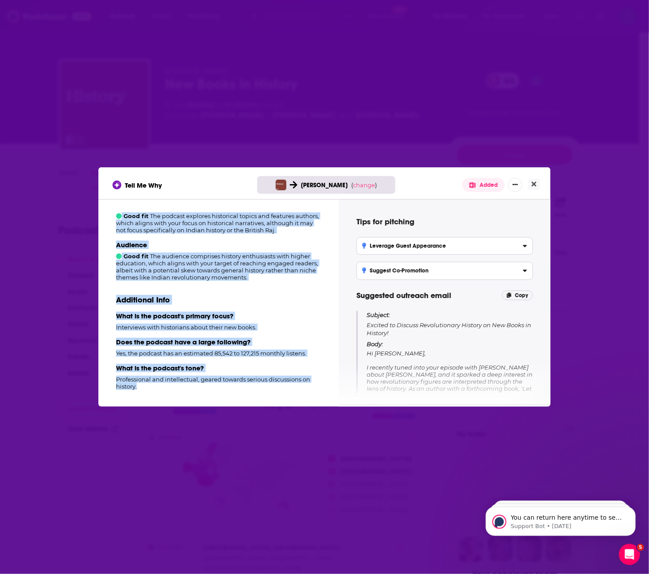
drag, startPoint x: 118, startPoint y: 221, endPoint x: 319, endPoint y: 442, distance: 299.2
click at [319, 442] on div "Tell Me Why Scott Miller ( change ) Added How well does this podcast fit your c…" at bounding box center [324, 287] width 649 height 574
click at [367, 307] on div "Tips for pitching Leverage Guest Appearance Position as a thought leader by dis…" at bounding box center [444, 302] width 191 height 184
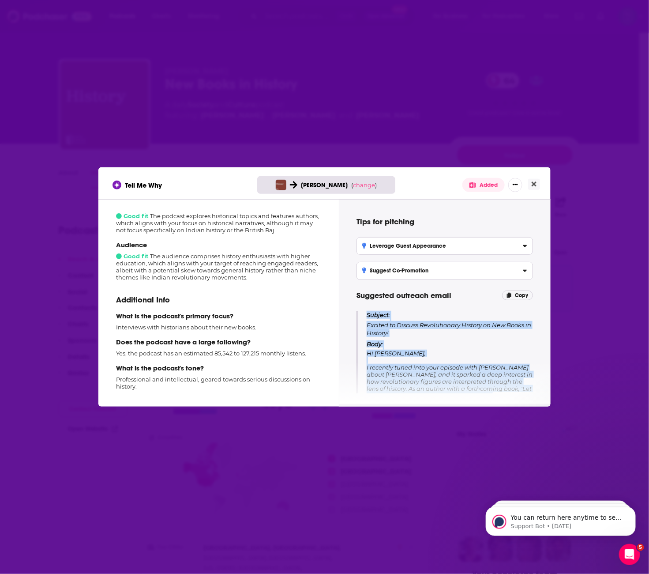
scroll to position [115, 0]
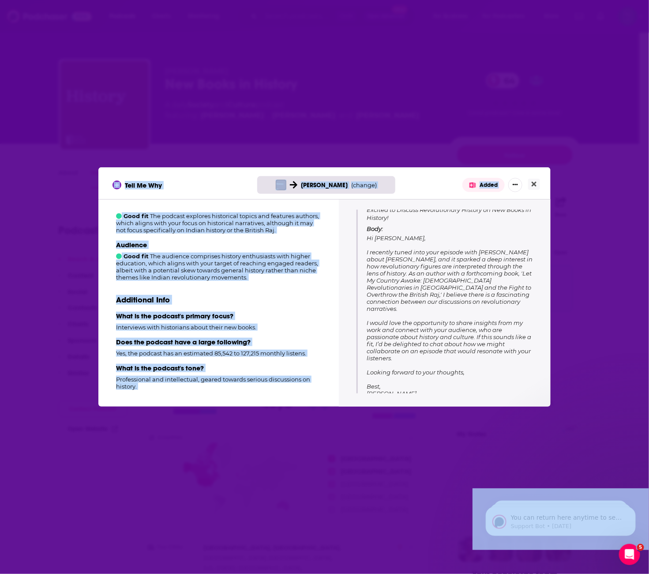
drag, startPoint x: 840, startPoint y: 802, endPoint x: 525, endPoint y: 489, distance: 444.0
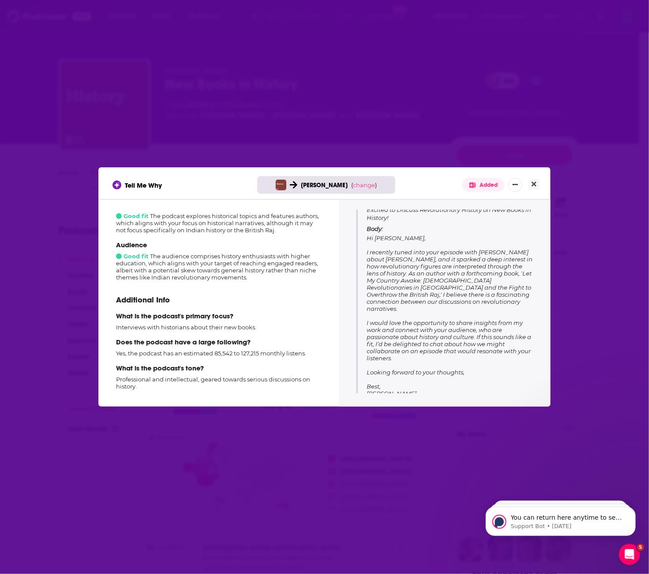
click at [466, 388] on div "Tips for pitching Leverage Guest Appearance Position as a thought leader by dis…" at bounding box center [444, 302] width 191 height 184
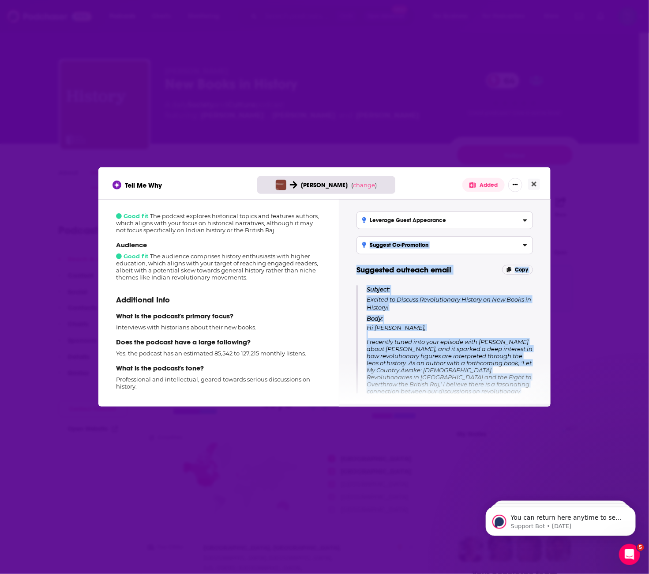
scroll to position [24, 0]
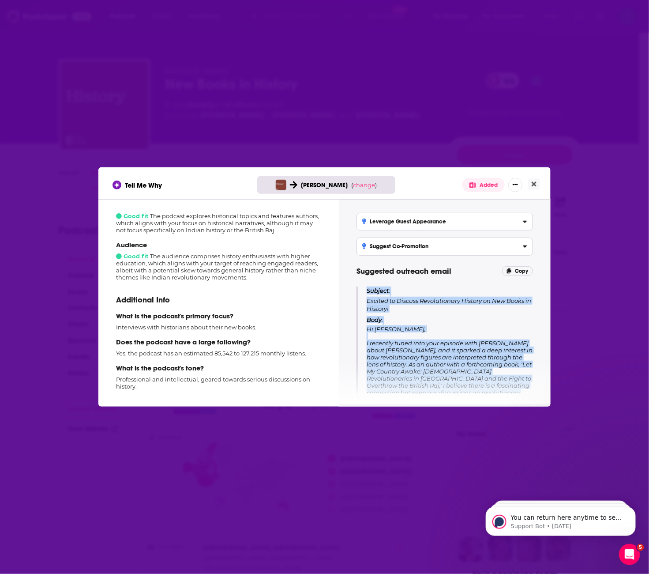
drag, startPoint x: 457, startPoint y: 383, endPoint x: 366, endPoint y: 293, distance: 127.9
click at [366, 293] on div "Subject: Excited to Discuss Revolutionary History on New Books in History! Body…" at bounding box center [445, 390] width 176 height 208
drag, startPoint x: 535, startPoint y: 188, endPoint x: 532, endPoint y: 180, distance: 8.0
click at [525, 188] on button "Close" at bounding box center [534, 184] width 12 height 11
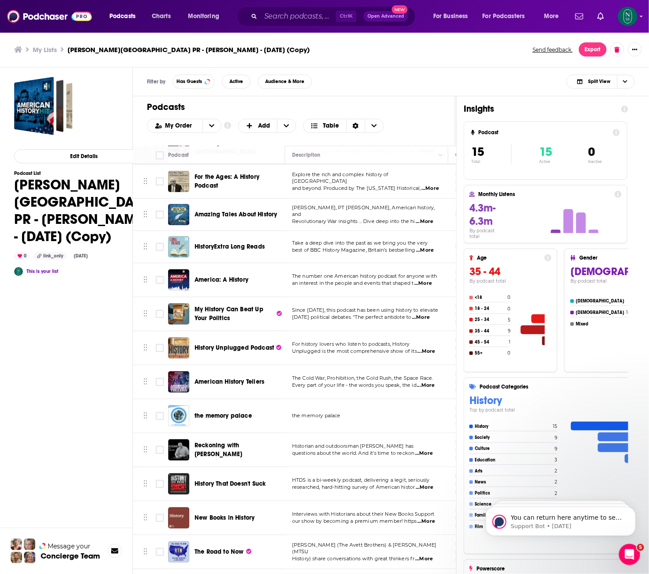
scroll to position [108, 0]
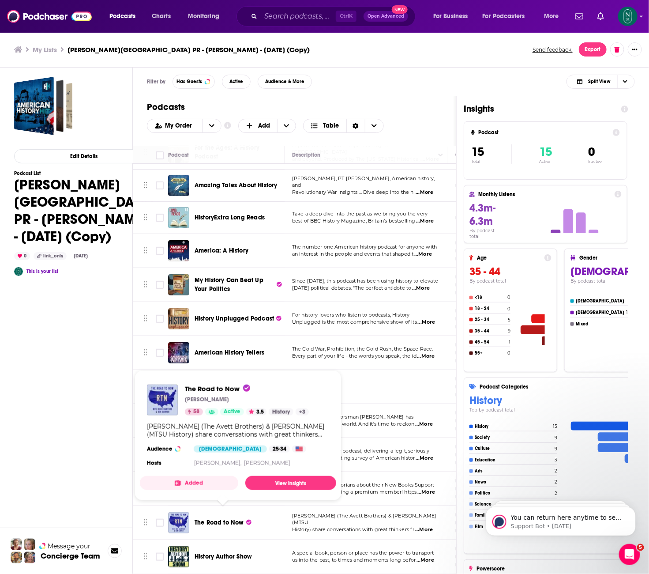
click at [212, 518] on span "The Road to Now" at bounding box center [219, 522] width 49 height 8
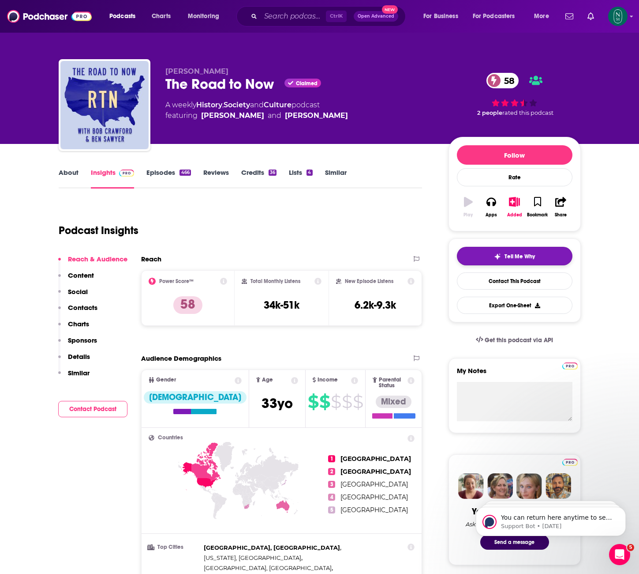
click at [511, 256] on span "Tell Me Why" at bounding box center [520, 256] width 30 height 7
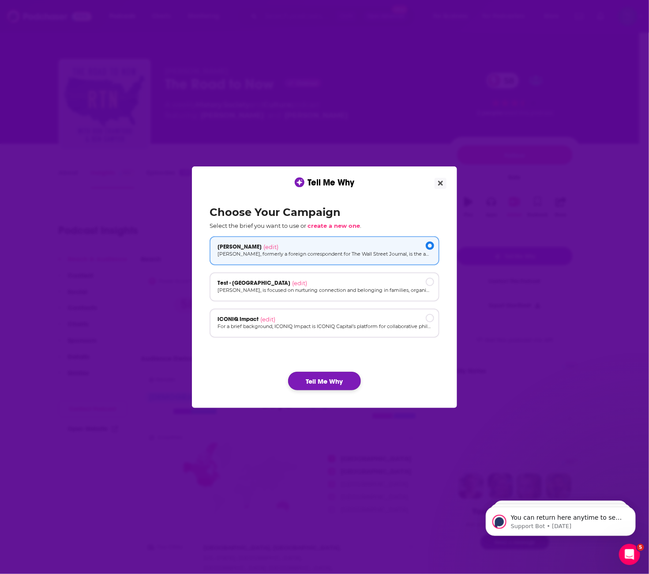
click at [320, 379] on button "Tell Me Why" at bounding box center [324, 381] width 73 height 19
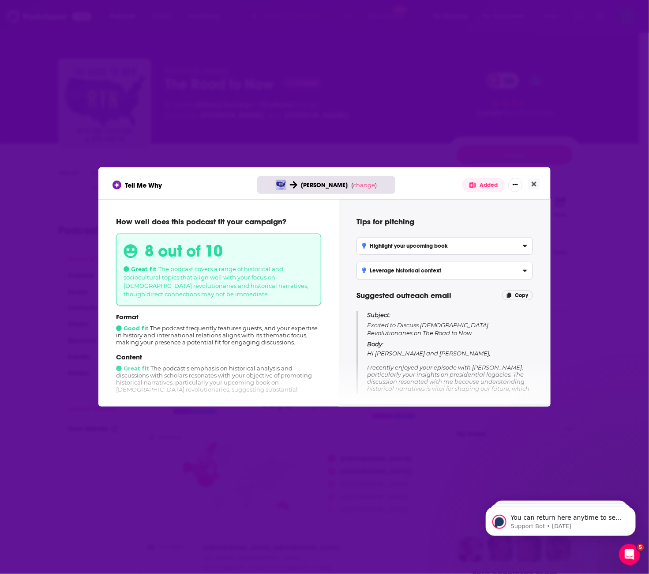
click at [111, 218] on div "How well does this podcast fit your campaign? 8 out of 10 Great fit The podcast…" at bounding box center [218, 302] width 219 height 184
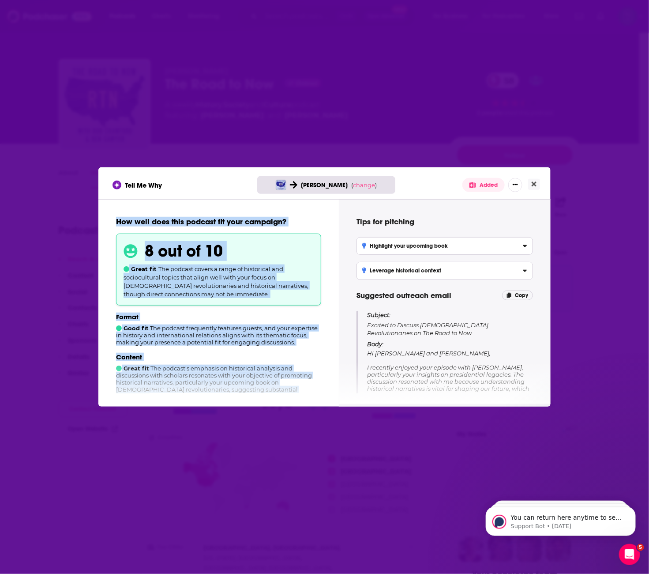
scroll to position [146, 0]
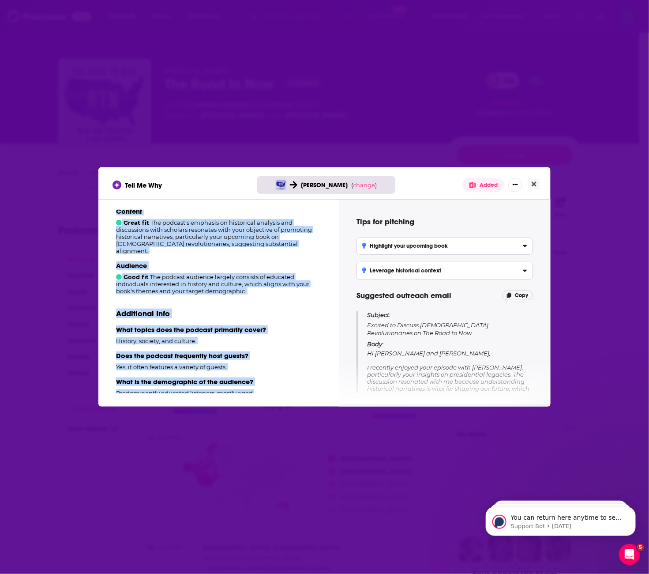
drag, startPoint x: 117, startPoint y: 218, endPoint x: 327, endPoint y: 451, distance: 314.3
click at [327, 451] on div "Tell Me Why [PERSON_NAME] ( change ) Added How well does this podcast fit your …" at bounding box center [324, 287] width 649 height 574
copy div "How well does this podcast fit your campaign? 8 out of 10 Great fit The podcast…"
click at [371, 318] on span "Subject:" at bounding box center [378, 315] width 23 height 8
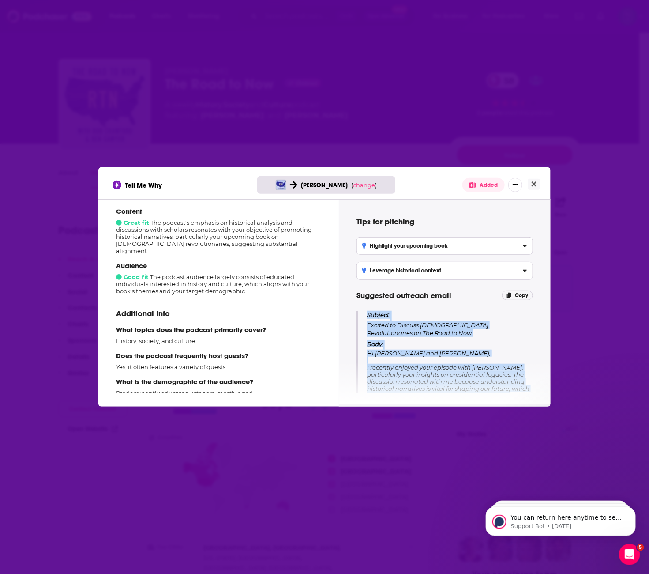
scroll to position [128, 0]
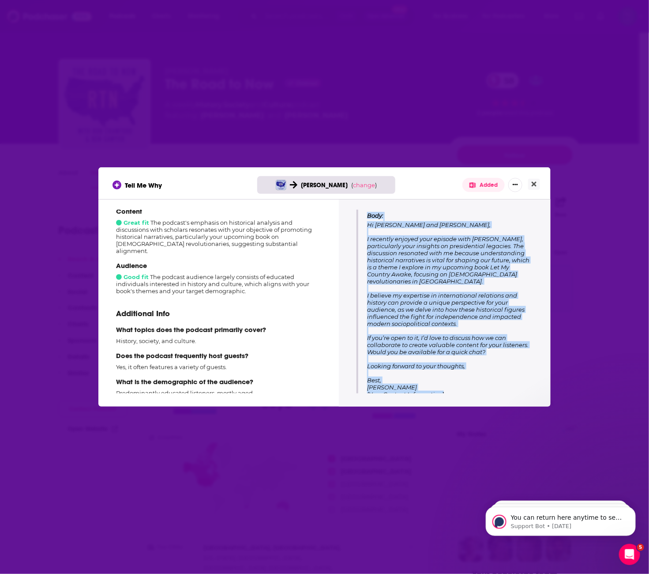
drag, startPoint x: 368, startPoint y: 315, endPoint x: 541, endPoint y: 449, distance: 218.3
click at [541, 449] on div "Tell Me Why [PERSON_NAME] ( change ) Added How well does this podcast fit your …" at bounding box center [324, 287] width 649 height 574
copy div "Subject: Excited to Discuss [DEMOGRAPHIC_DATA] Revolutionaries on The Road to N…"
click at [537, 185] on button "Close" at bounding box center [534, 184] width 12 height 11
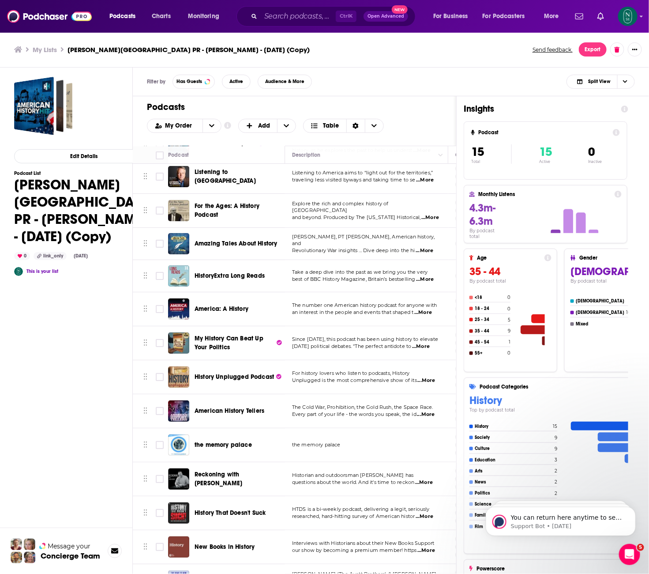
scroll to position [108, 0]
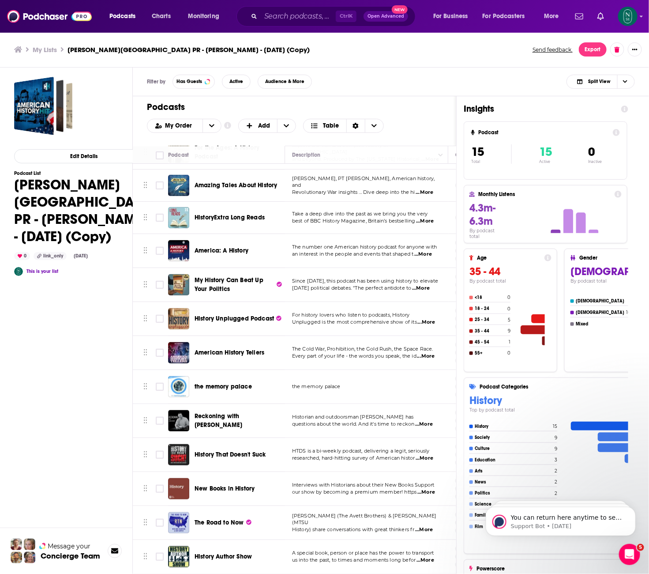
click at [234, 552] on span "History Author Show" at bounding box center [223, 556] width 57 height 8
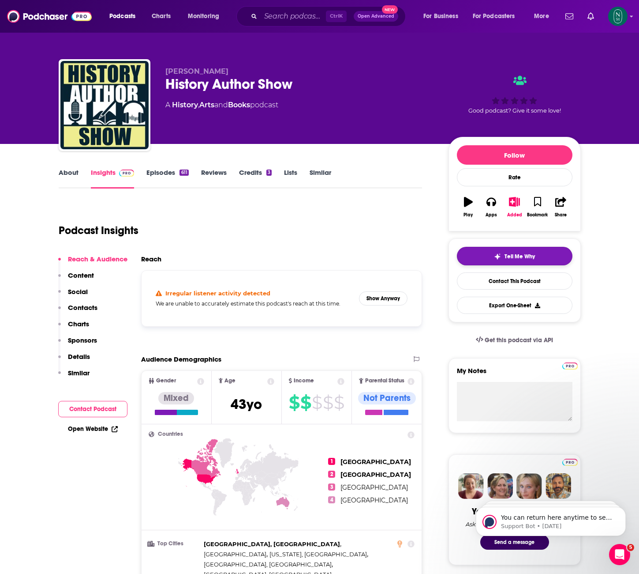
click at [521, 257] on span "Tell Me Why" at bounding box center [520, 256] width 30 height 7
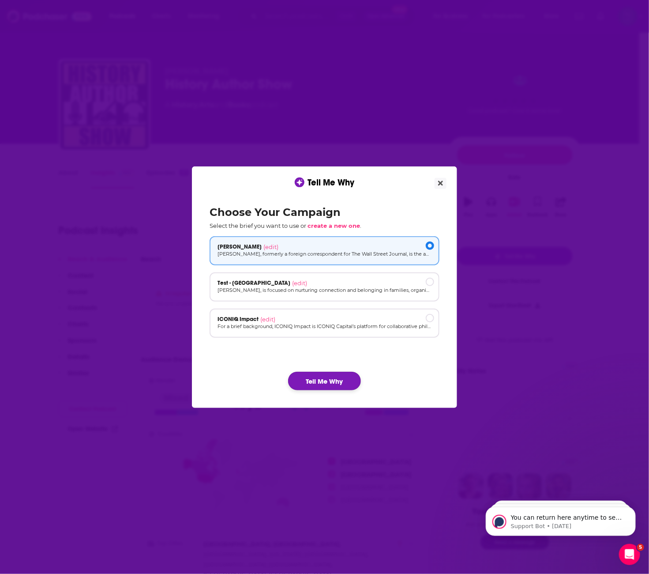
drag, startPoint x: 322, startPoint y: 376, endPoint x: 401, endPoint y: 381, distance: 79.6
click at [322, 376] on button "Tell Me Why" at bounding box center [324, 381] width 73 height 19
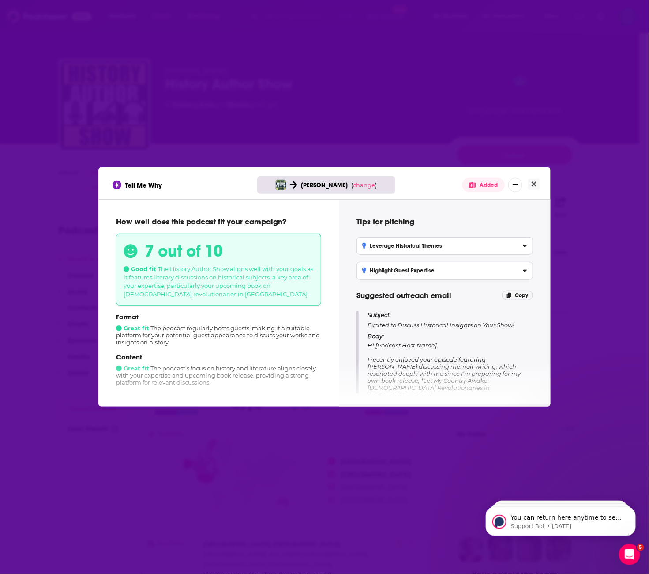
click at [117, 217] on p "How well does this podcast fit your campaign?" at bounding box center [218, 222] width 205 height 10
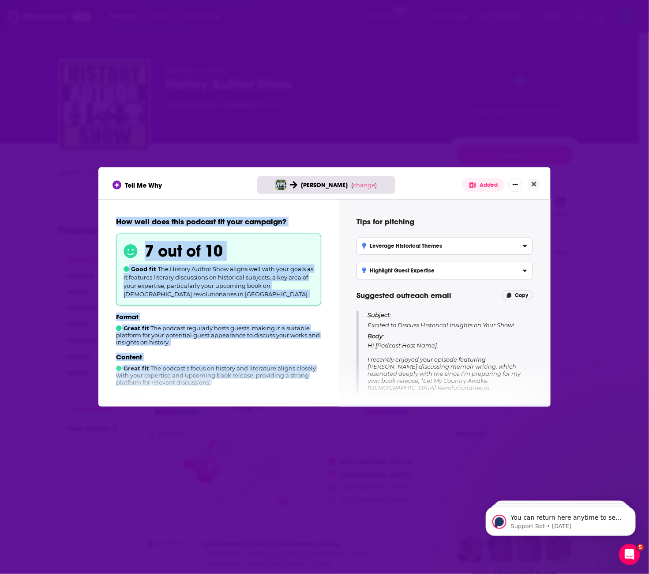
scroll to position [152, 0]
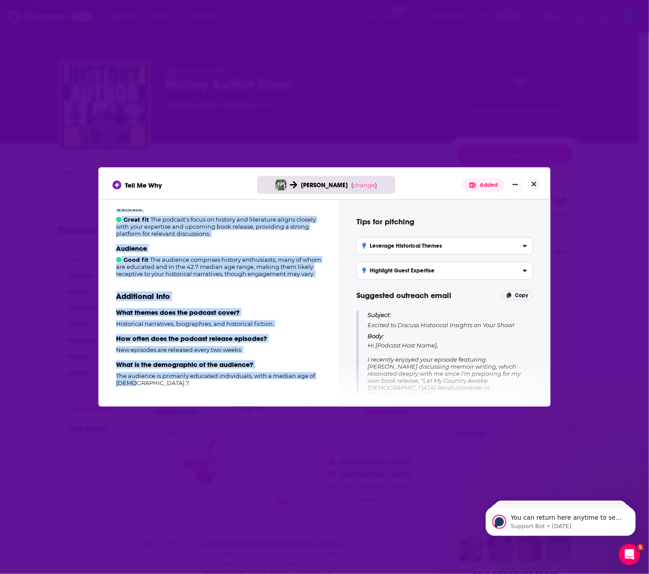
drag, startPoint x: 117, startPoint y: 222, endPoint x: 300, endPoint y: 475, distance: 311.9
click at [300, 475] on div "Tell Me Why [PERSON_NAME] ( change ) Added How well does this podcast fit your …" at bounding box center [324, 287] width 649 height 574
copy div "How well does this podcast fit your campaign? 7 out of 10 Good fit The History …"
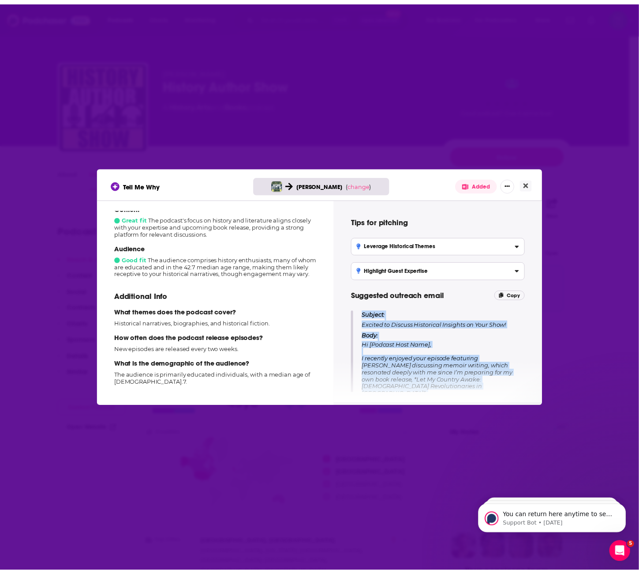
scroll to position [87, 0]
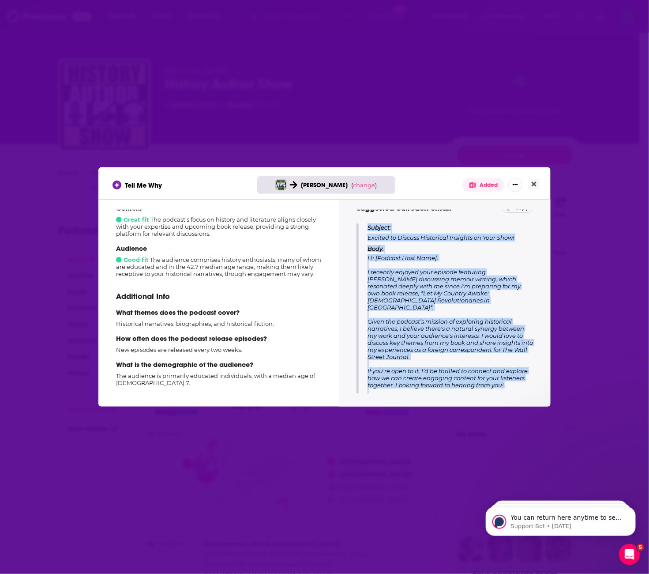
drag, startPoint x: 367, startPoint y: 315, endPoint x: 564, endPoint y: 465, distance: 247.8
click at [564, 465] on div "Tell Me Why [PERSON_NAME] ( change ) Added How well does this podcast fit your …" at bounding box center [324, 287] width 649 height 574
copy div "Subject: Excited to Discuss Historical Insights on Your Show! Body: Hi [Podcast…"
click at [532, 185] on icon "Close" at bounding box center [534, 183] width 5 height 7
